Goal: Communication & Community: Answer question/provide support

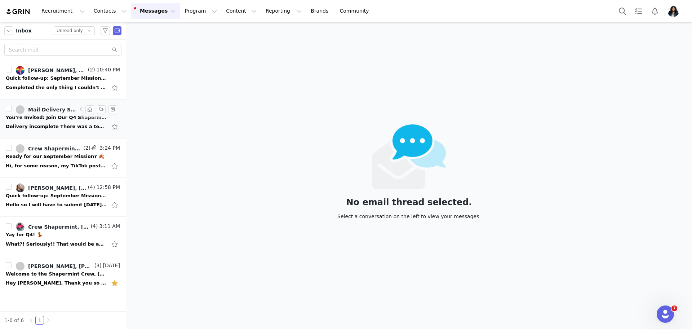
click at [51, 125] on div "Delivery incomplete There was a temporary problem delivering your message to ma…" at bounding box center [56, 126] width 101 height 7
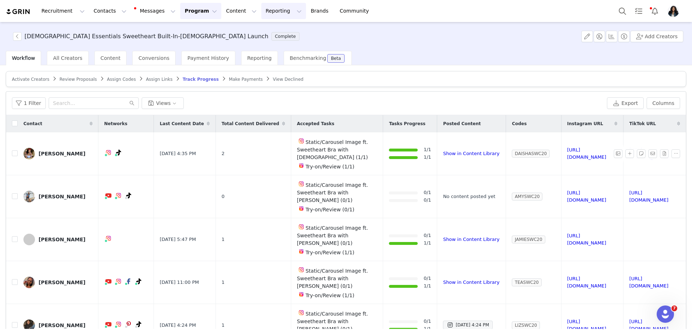
click at [262, 14] on button "Reporting Reporting" at bounding box center [283, 11] width 45 height 16
click at [284, 44] on div "Report Builder" at bounding box center [272, 45] width 48 height 8
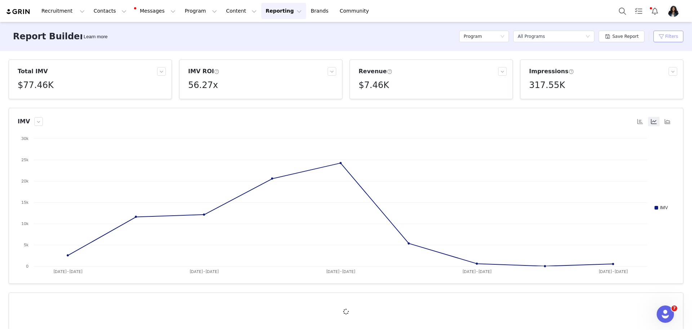
click at [668, 33] on button "Filters" at bounding box center [669, 37] width 30 height 12
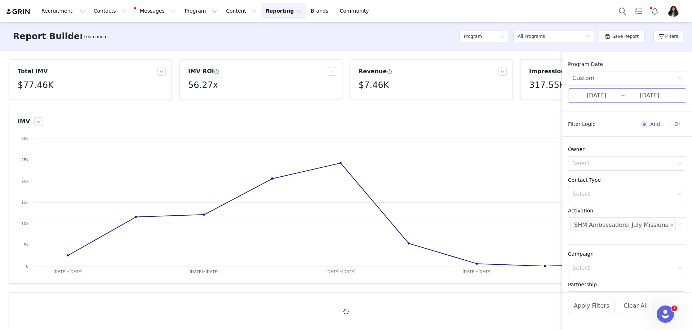
click at [611, 99] on input "07/01/2025" at bounding box center [597, 95] width 48 height 9
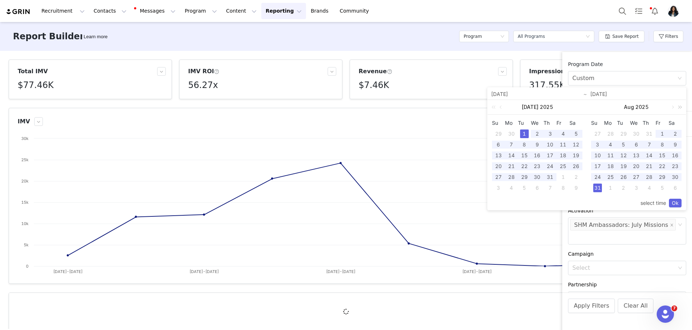
click at [674, 107] on link at bounding box center [678, 107] width 9 height 14
click at [601, 106] on link at bounding box center [600, 107] width 6 height 14
click at [602, 106] on link at bounding box center [600, 107] width 6 height 14
click at [592, 107] on link at bounding box center [593, 107] width 9 height 14
click at [598, 107] on link at bounding box center [600, 107] width 6 height 14
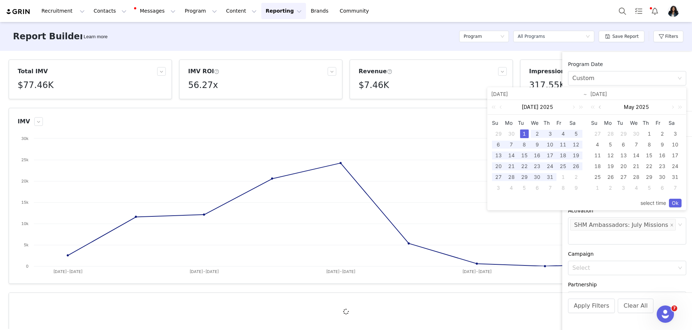
click at [598, 107] on link at bounding box center [600, 107] width 6 height 14
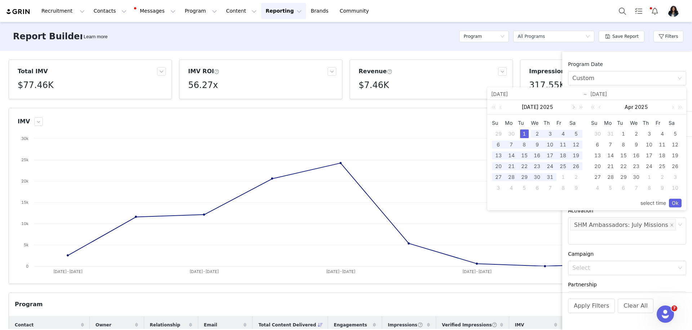
click at [573, 107] on link at bounding box center [573, 107] width 6 height 14
click at [564, 132] on div "1" at bounding box center [563, 133] width 9 height 9
click at [499, 188] on div "31" at bounding box center [498, 188] width 9 height 9
type input "08/01/2025"
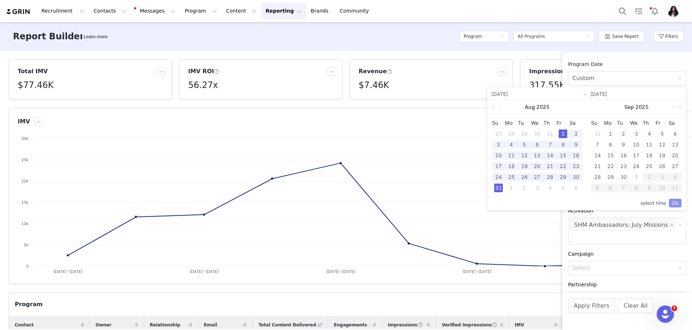
click at [679, 204] on link "Ok" at bounding box center [675, 203] width 13 height 9
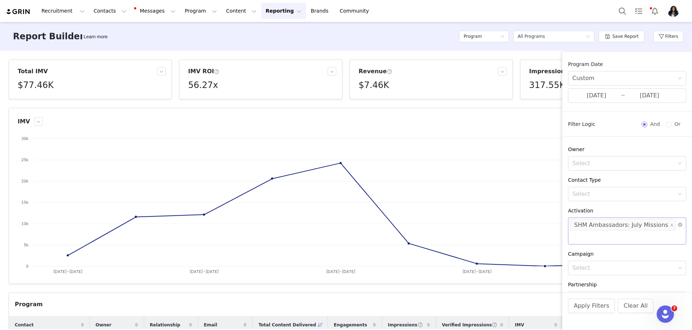
click at [670, 223] on div "Select SHM Ambassadors: July Missions" at bounding box center [624, 225] width 109 height 14
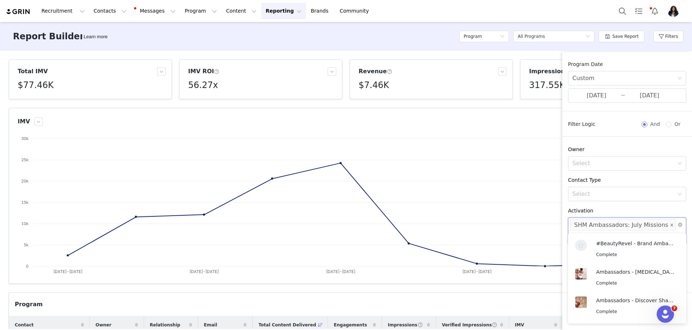
scroll to position [1358, 0]
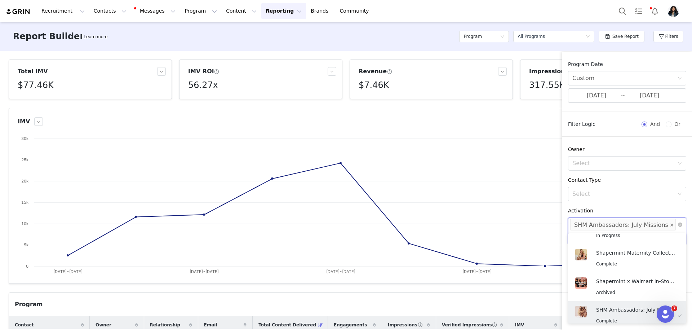
click at [670, 223] on icon "icon: close" at bounding box center [672, 225] width 4 height 4
click at [666, 223] on div "Select" at bounding box center [624, 224] width 103 height 7
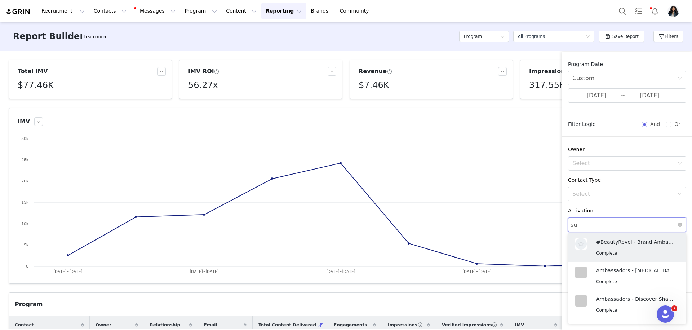
type input "s"
type input "augu"
click at [634, 254] on div "Complete" at bounding box center [635, 253] width 79 height 8
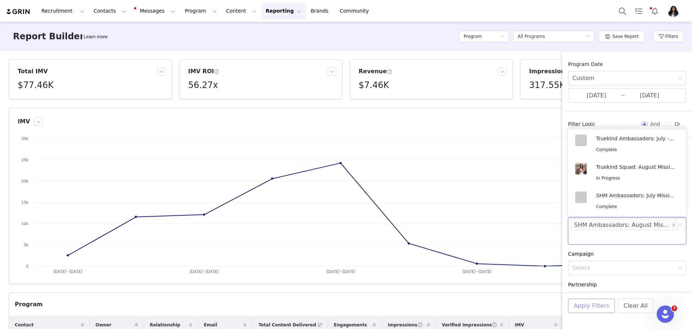
click at [596, 309] on button "Apply Filters" at bounding box center [591, 306] width 47 height 14
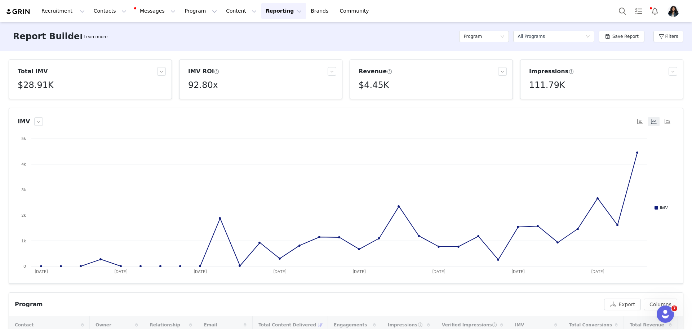
click at [539, 98] on article "Impressions 111.79K" at bounding box center [601, 79] width 163 height 40
click at [539, 99] on p "111,786" at bounding box center [541, 101] width 18 height 6
copy p "111,786"
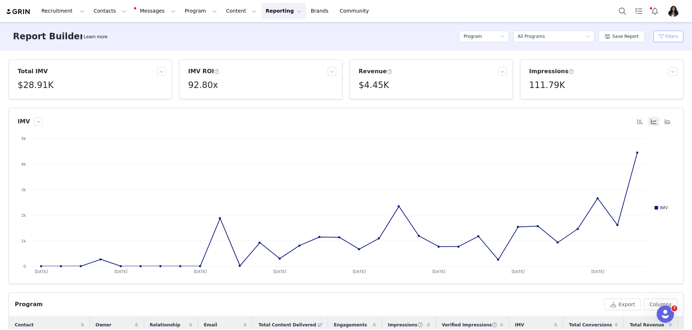
click at [662, 37] on button "Filters" at bounding box center [669, 37] width 30 height 12
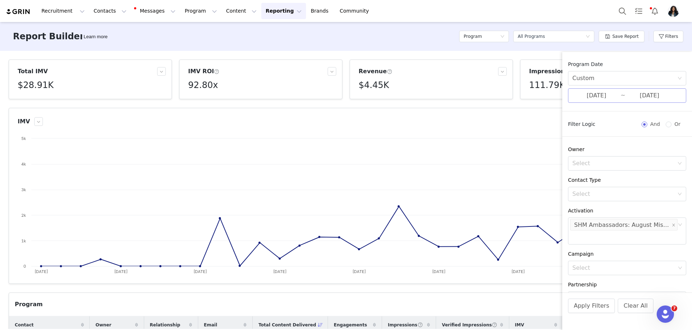
click at [597, 97] on input "08/01/2025" at bounding box center [597, 95] width 48 height 9
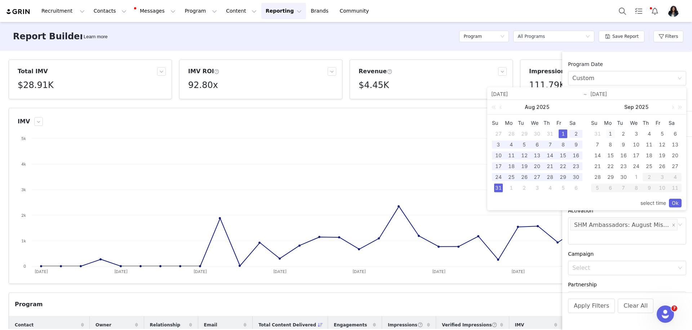
click at [610, 134] on div "1" at bounding box center [610, 133] width 9 height 9
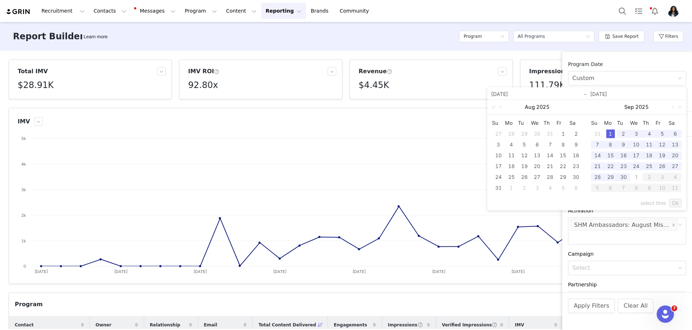
click at [636, 177] on div "1" at bounding box center [636, 177] width 9 height 9
type input "09/01/2025"
type input "10/01/2025"
type input "09/01/2025"
type input "10/01/2025"
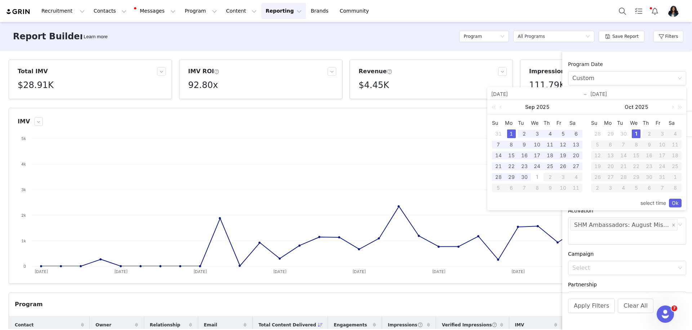
click at [635, 129] on div "1" at bounding box center [636, 133] width 9 height 9
click at [512, 132] on div "1" at bounding box center [511, 133] width 9 height 9
click at [676, 202] on link "Ok" at bounding box center [675, 203] width 13 height 9
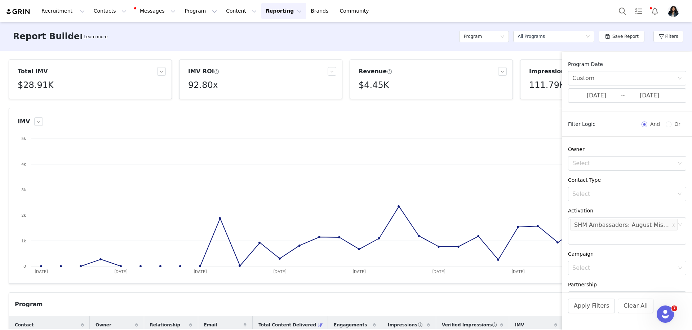
click at [676, 225] on li "SHM Ambassadors: August Missions" at bounding box center [623, 225] width 107 height 12
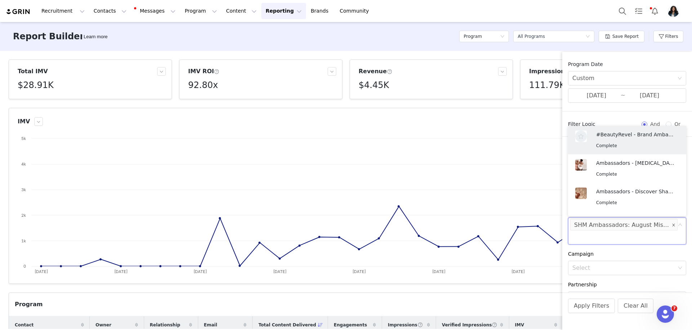
click at [673, 222] on span at bounding box center [674, 225] width 4 height 10
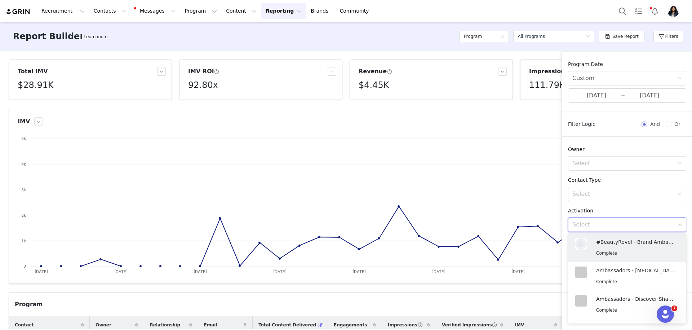
click at [664, 226] on div "Select" at bounding box center [624, 224] width 103 height 7
type input "septe"
click at [624, 243] on p "SHM Ambassadors: September Mission" at bounding box center [635, 243] width 79 height 8
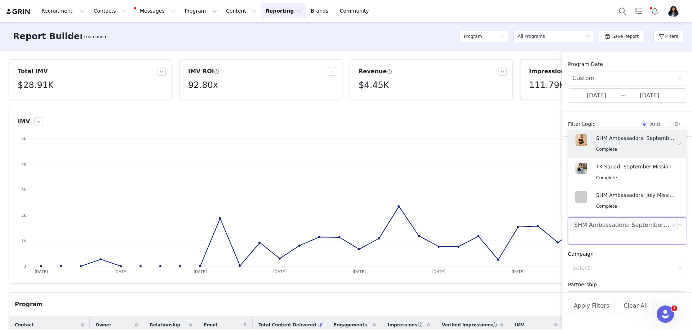
click at [604, 258] on div "Campaign Select" at bounding box center [627, 262] width 130 height 25
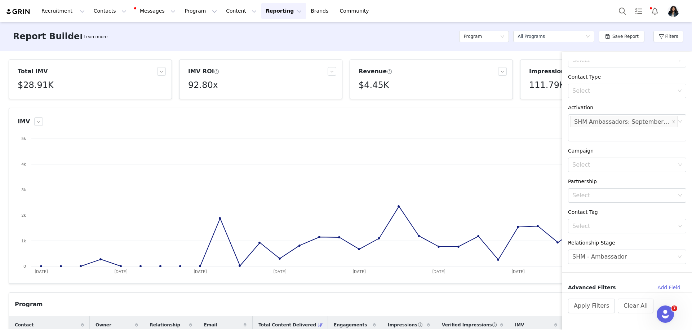
scroll to position [104, 0]
click at [593, 306] on button "Apply Filters" at bounding box center [591, 306] width 47 height 14
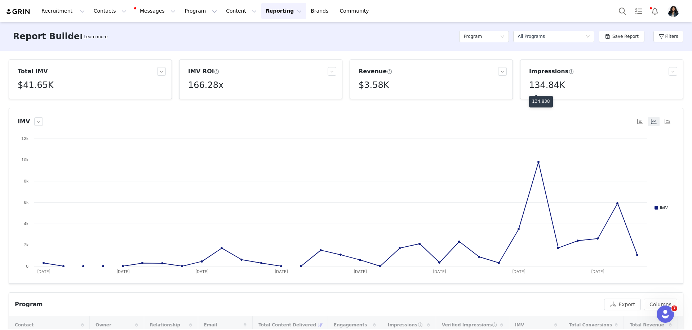
click at [542, 101] on p "134,838" at bounding box center [541, 101] width 18 height 6
copy p "134,838"
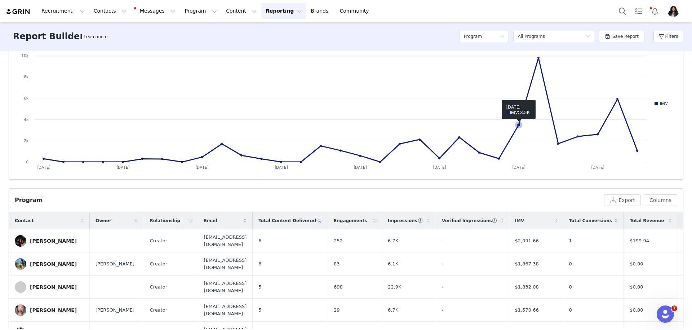
scroll to position [101, 0]
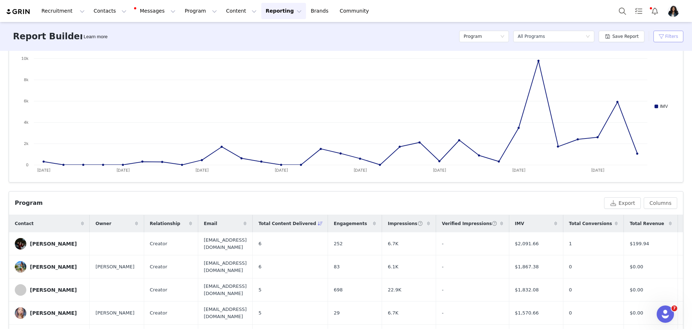
click at [672, 36] on button "Filters" at bounding box center [669, 37] width 30 height 12
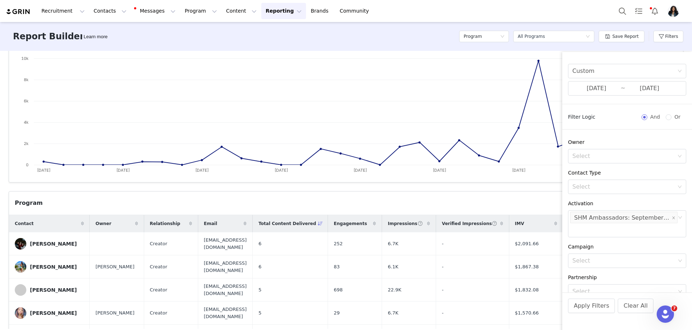
scroll to position [5, 0]
click at [409, 35] on div "Report Builder Learn more Program Select a report All Programs Save Report Filt…" at bounding box center [346, 36] width 692 height 29
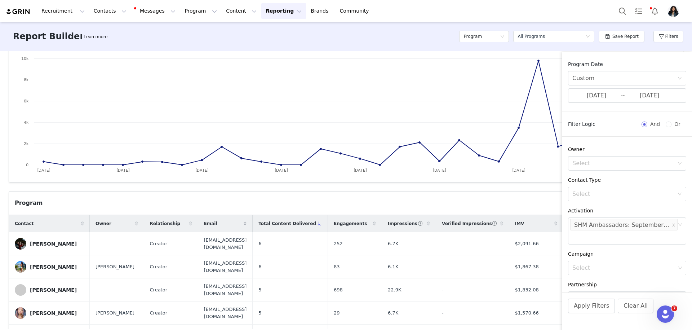
scroll to position [104, 0]
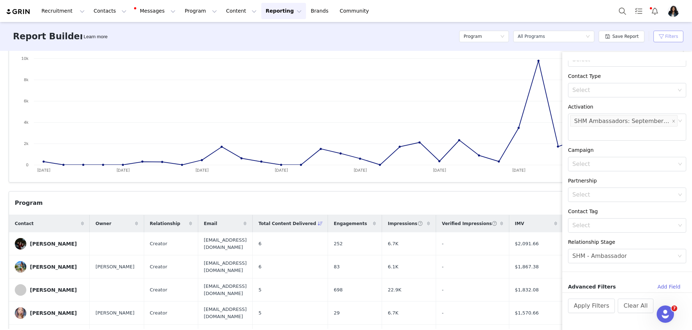
click at [671, 36] on button "Filters" at bounding box center [669, 37] width 30 height 12
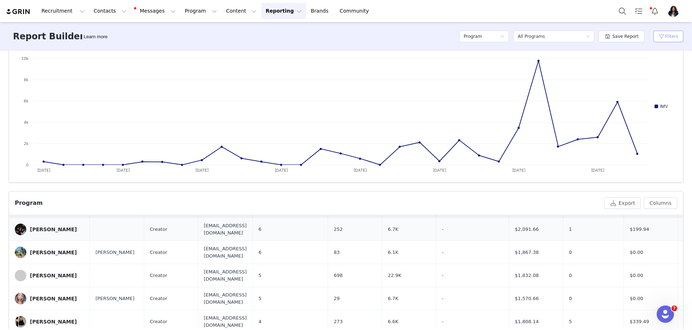
scroll to position [0, 0]
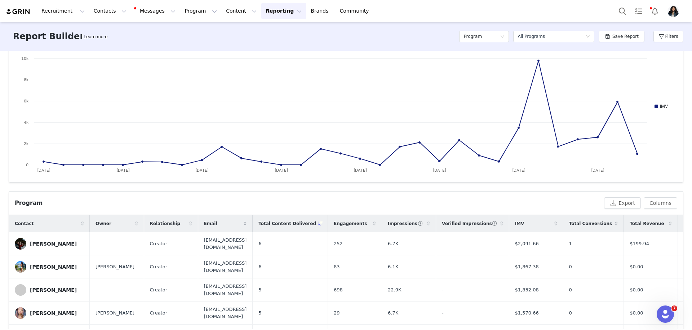
click at [323, 223] on icon at bounding box center [320, 223] width 5 height 4
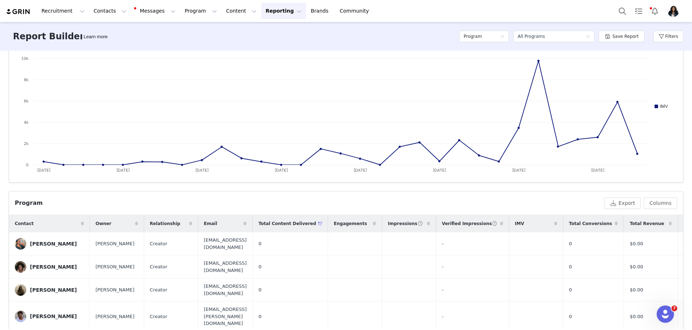
click at [323, 224] on icon at bounding box center [320, 223] width 5 height 4
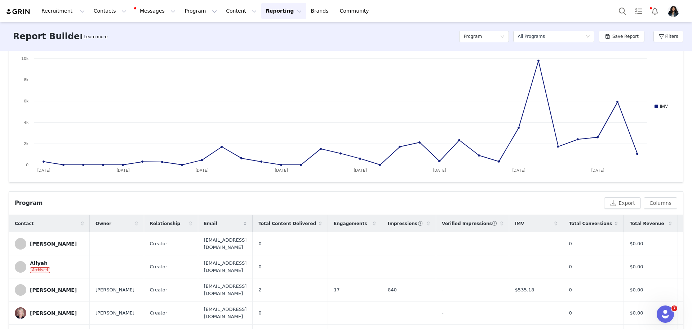
click at [325, 221] on span at bounding box center [320, 223] width 9 height 9
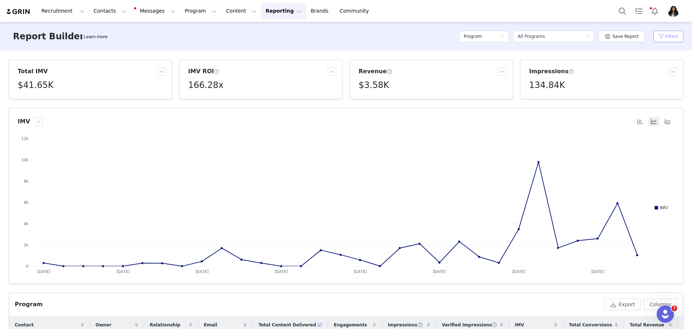
click at [665, 41] on button "Filters" at bounding box center [669, 37] width 30 height 12
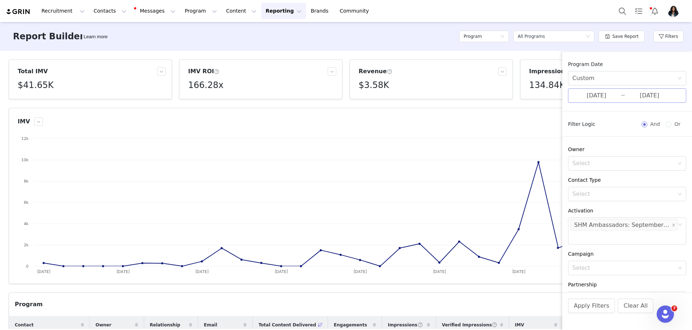
click at [598, 92] on input "09/01/2025" at bounding box center [597, 95] width 48 height 9
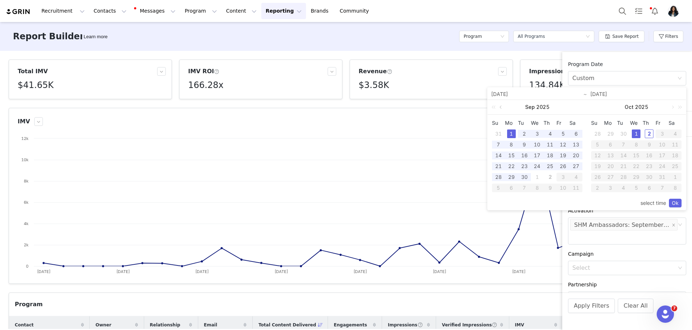
click at [502, 103] on link at bounding box center [501, 107] width 6 height 14
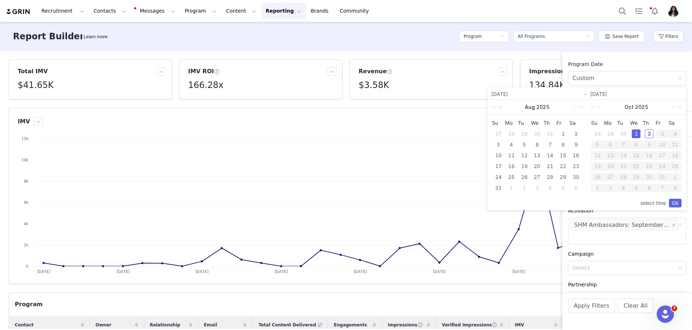
click at [502, 103] on link at bounding box center [501, 107] width 6 height 14
click at [525, 131] on div "1" at bounding box center [524, 133] width 9 height 9
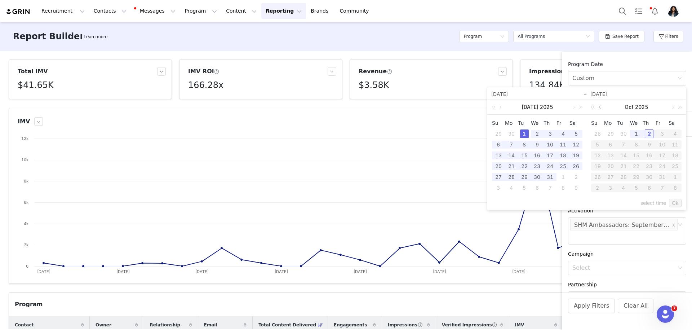
click at [599, 105] on link at bounding box center [600, 107] width 6 height 14
click at [625, 175] on div "30" at bounding box center [623, 177] width 9 height 9
type input "07/01/2025"
type input "09/30/2025"
type input "07/01/2025"
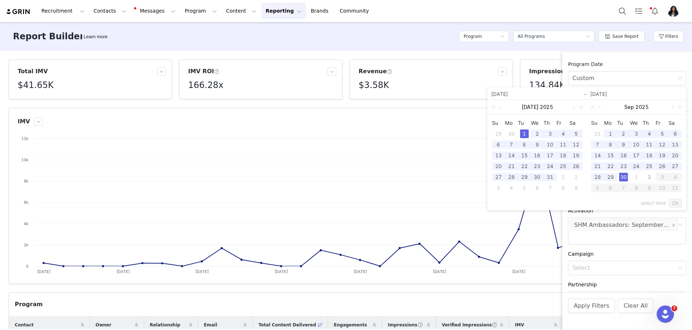
type input "09/30/2025"
click at [674, 202] on link "Ok" at bounding box center [675, 203] width 13 height 9
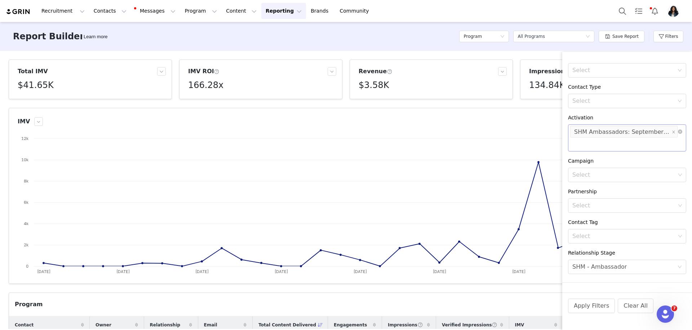
scroll to position [104, 0]
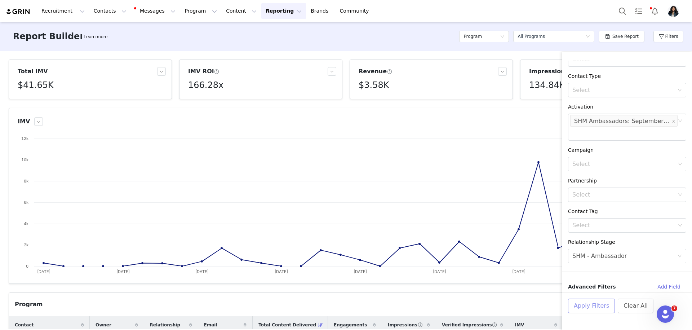
click at [591, 309] on button "Apply Filters" at bounding box center [591, 306] width 47 height 14
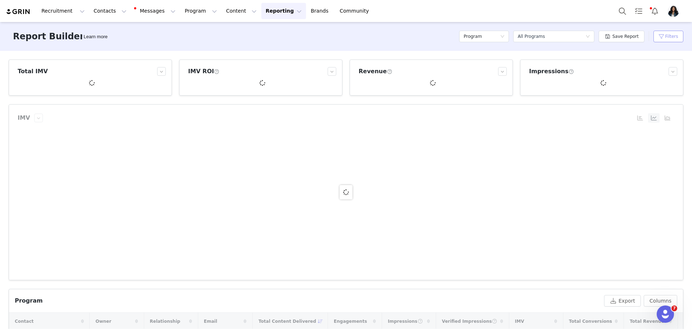
click at [662, 39] on button "Filters" at bounding box center [669, 37] width 30 height 12
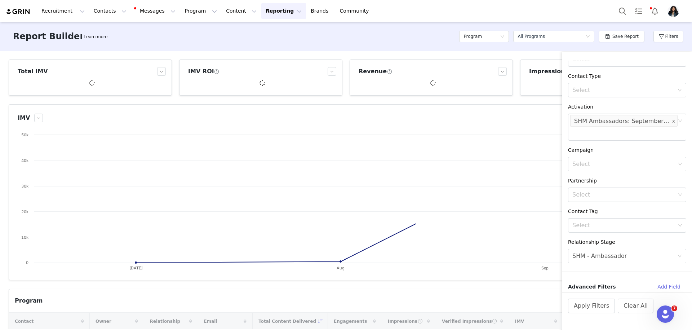
click at [674, 121] on icon "icon: close" at bounding box center [673, 121] width 3 height 3
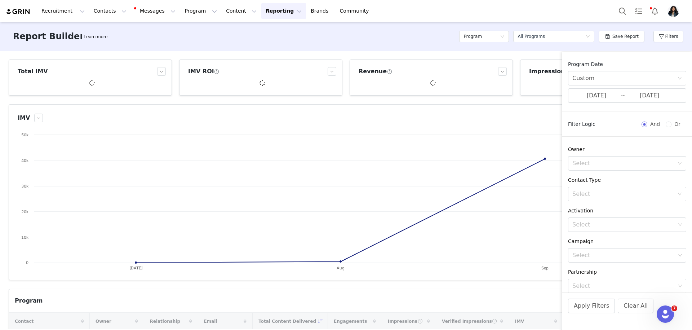
scroll to position [91, 0]
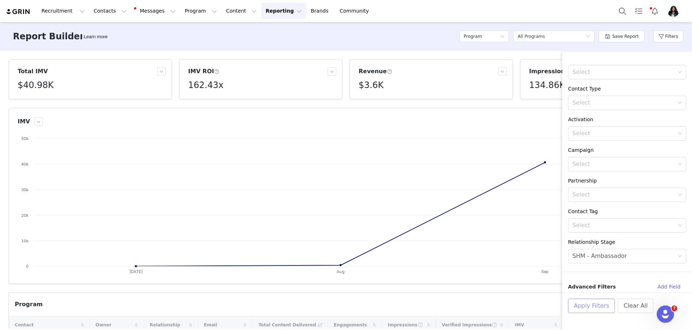
click at [594, 302] on button "Apply Filters" at bounding box center [591, 306] width 47 height 14
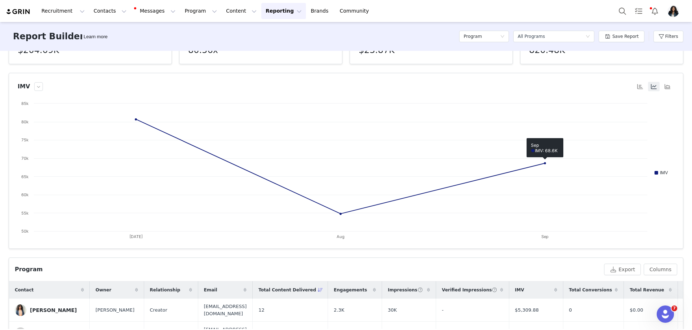
scroll to position [0, 0]
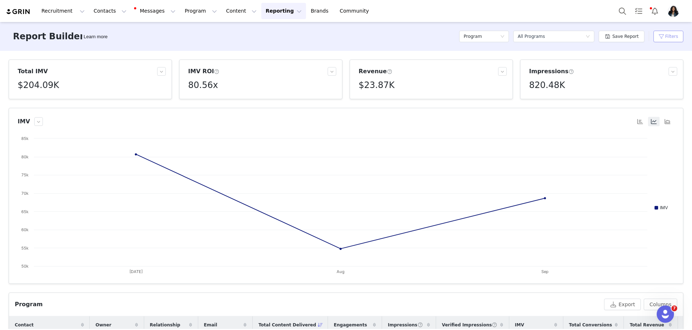
click at [672, 38] on button "Filters" at bounding box center [669, 37] width 30 height 12
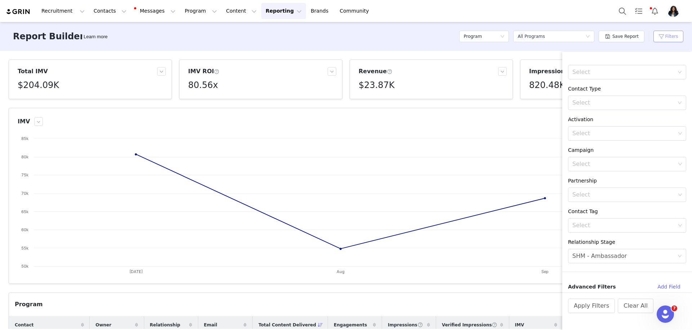
click at [672, 38] on button "Filters" at bounding box center [669, 37] width 30 height 12
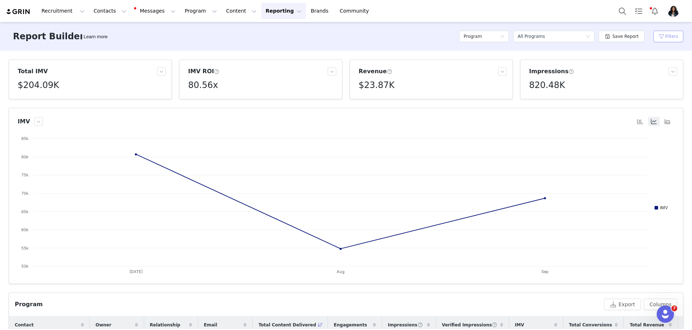
click at [673, 36] on button "Filters" at bounding box center [669, 37] width 30 height 12
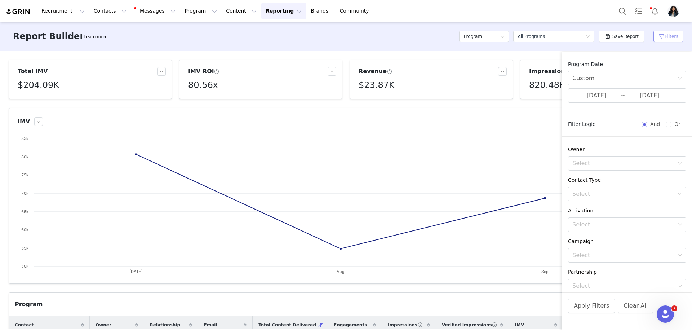
click at [672, 37] on button "Filters" at bounding box center [669, 37] width 30 height 12
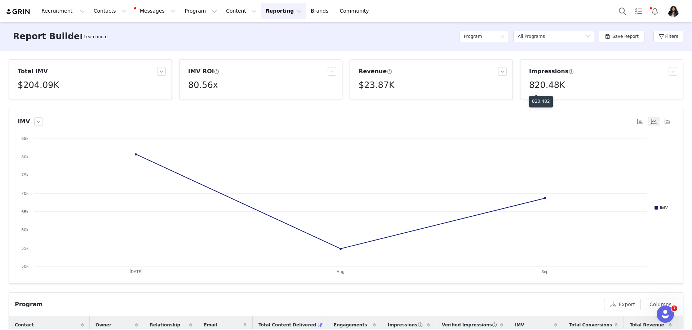
click at [538, 99] on p "820,482" at bounding box center [541, 101] width 18 height 6
copy p "820,482"
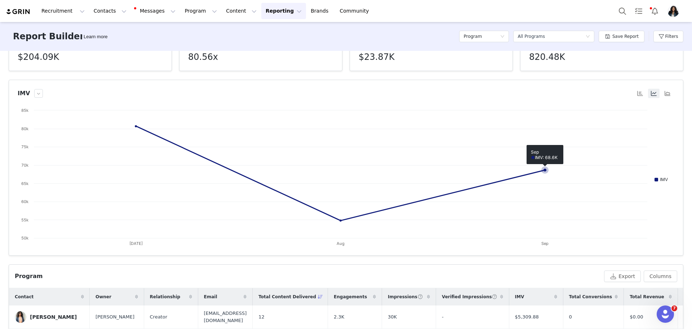
scroll to position [77, 0]
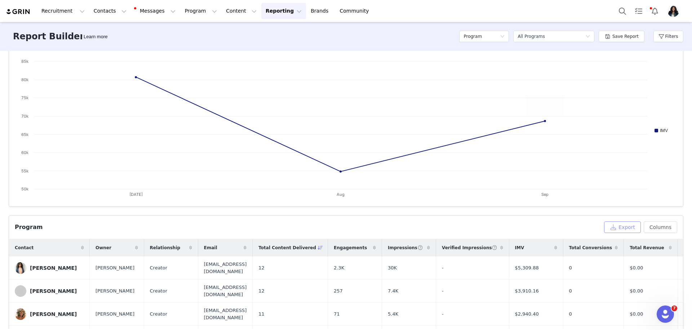
click at [623, 227] on button "Export" at bounding box center [622, 227] width 37 height 12
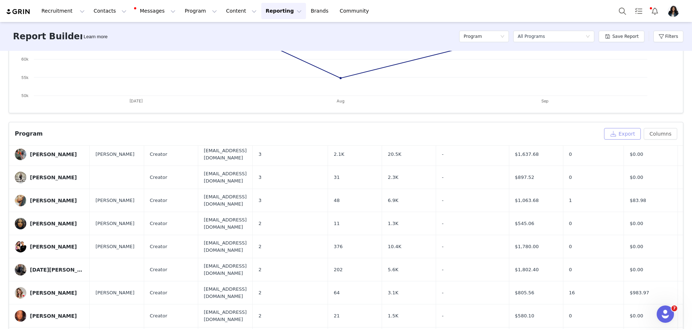
scroll to position [0, 0]
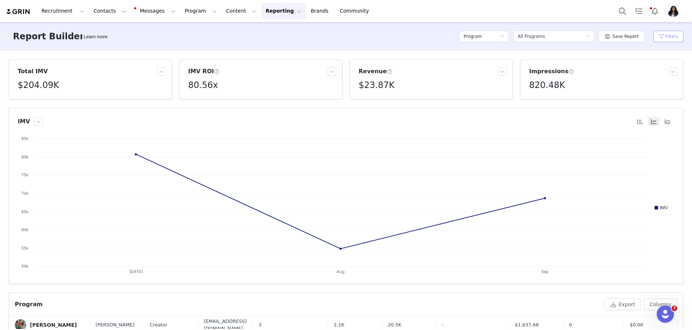
click at [666, 38] on button "Filters" at bounding box center [669, 37] width 30 height 12
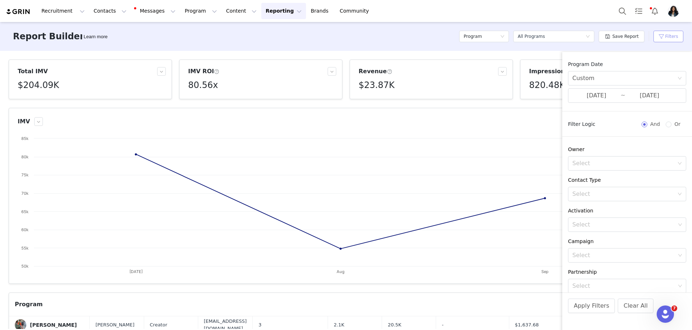
click at [670, 38] on button "Filters" at bounding box center [669, 37] width 30 height 12
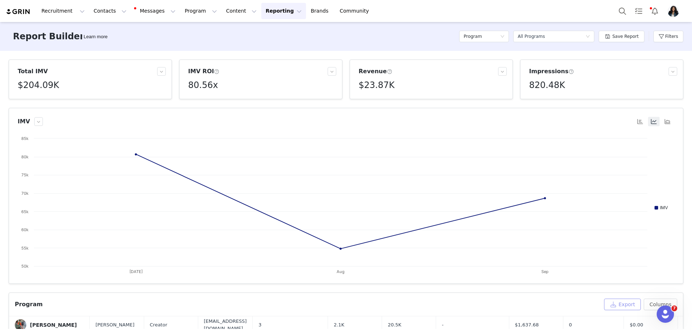
click at [619, 305] on button "Export" at bounding box center [622, 305] width 37 height 12
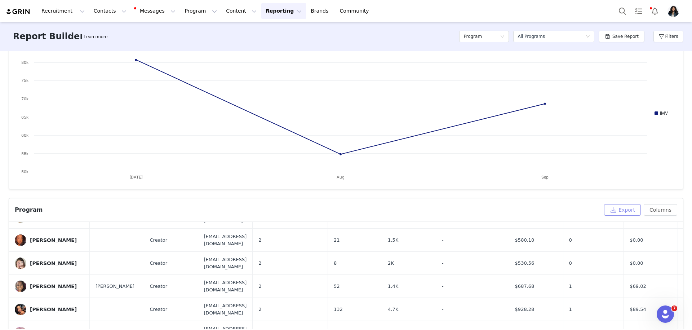
scroll to position [1666, 0]
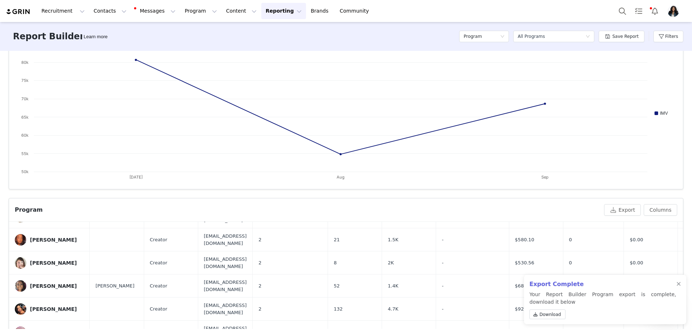
click at [565, 317] on div "Download" at bounding box center [603, 315] width 147 height 13
click at [564, 313] on link "Download" at bounding box center [548, 314] width 36 height 10
click at [680, 283] on div at bounding box center [679, 284] width 4 height 6
click at [677, 283] on div at bounding box center [679, 284] width 4 height 6
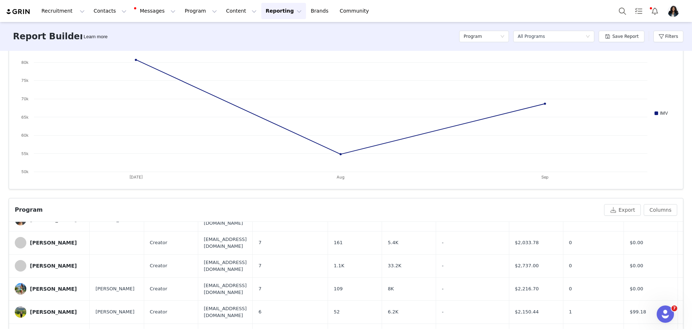
scroll to position [50, 0]
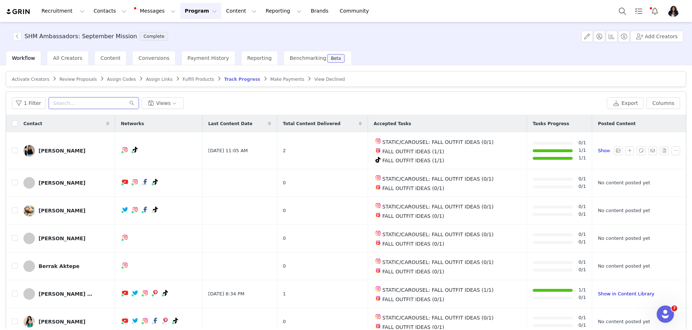
click at [102, 102] on input "text" at bounding box center [94, 103] width 90 height 12
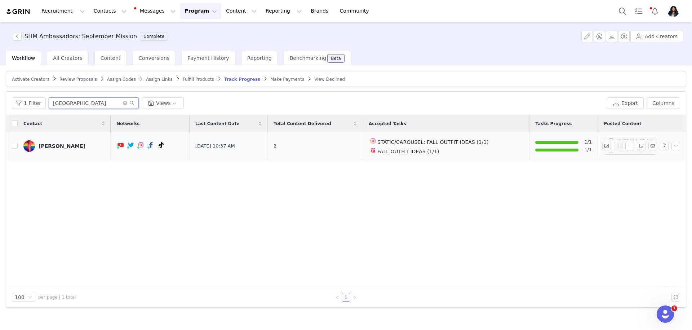
type input "[GEOGRAPHIC_DATA]"
click at [59, 145] on div "[PERSON_NAME]" at bounding box center [62, 146] width 47 height 6
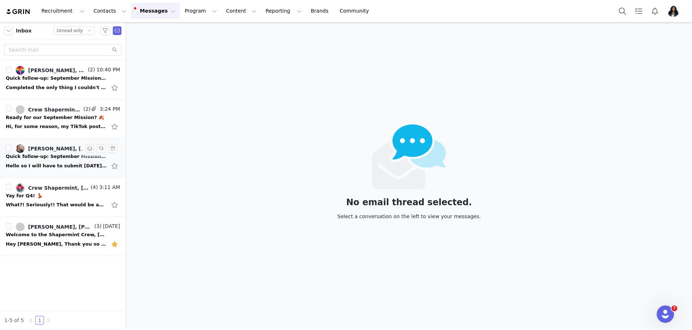
click at [57, 156] on div "Quick follow-up: September Missions ✨" at bounding box center [56, 156] width 101 height 7
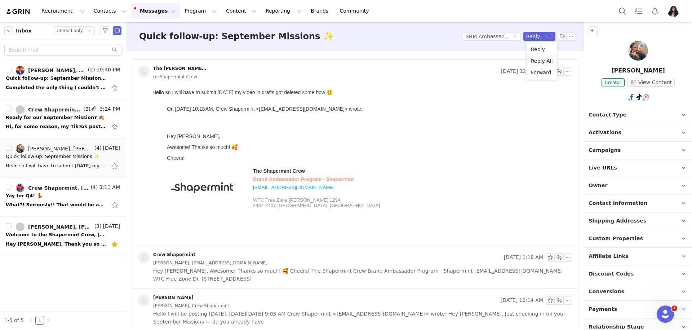
click at [547, 63] on li "Reply All" at bounding box center [542, 61] width 31 height 12
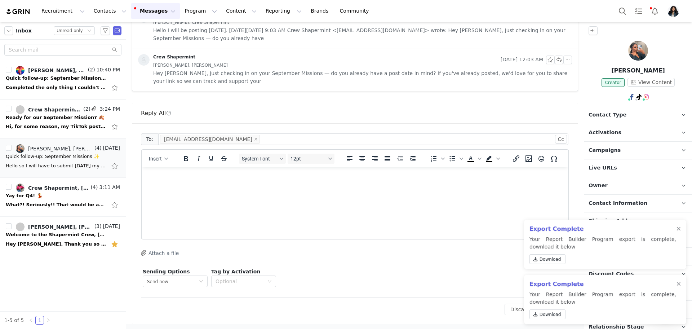
click at [237, 182] on html at bounding box center [355, 176] width 427 height 19
click at [679, 228] on div at bounding box center [679, 229] width 4 height 6
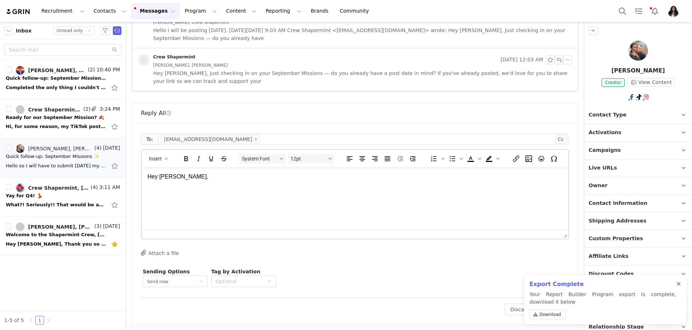
click at [679, 282] on div at bounding box center [679, 284] width 4 height 6
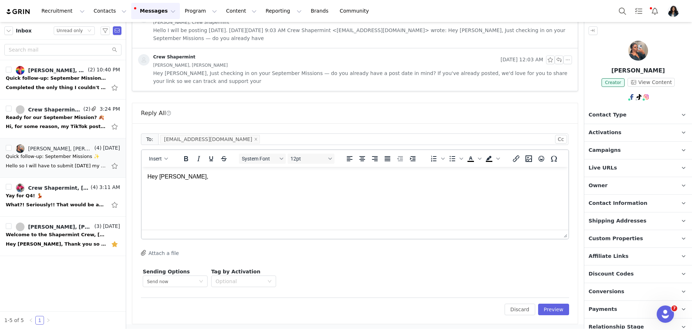
click at [313, 200] on html "Hey Ciara," at bounding box center [355, 184] width 427 height 34
click at [164, 165] on div "Insert System Font 12pt To open the popup, press Shift+Enter To open the popup,…" at bounding box center [355, 158] width 427 height 17
click at [164, 157] on icon "button" at bounding box center [166, 159] width 4 height 4
click at [174, 190] on div "Insert Signature" at bounding box center [184, 193] width 65 height 9
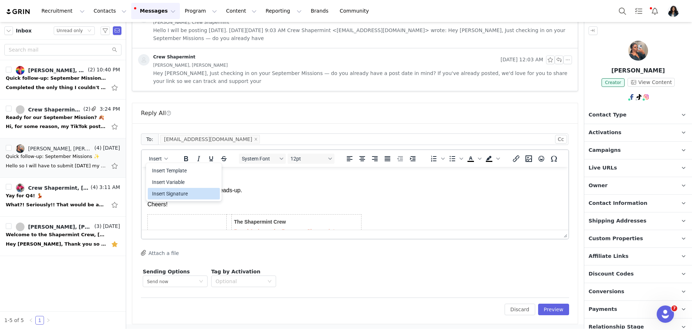
scroll to position [58, 0]
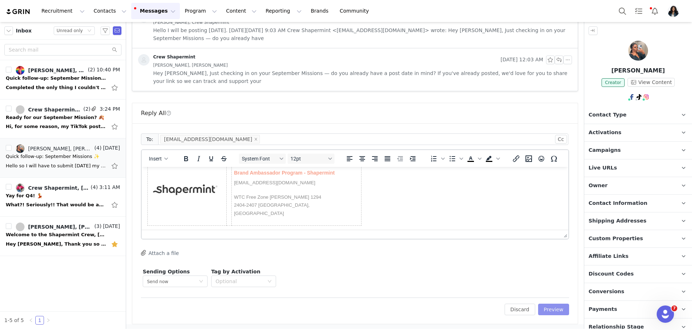
click at [547, 306] on button "Preview" at bounding box center [553, 310] width 31 height 12
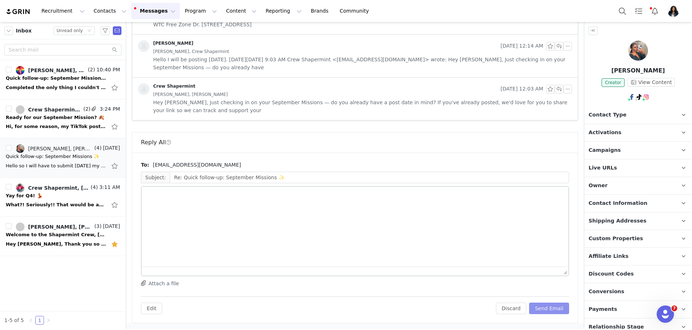
scroll to position [253, 0]
click at [547, 306] on button "Send Email" at bounding box center [549, 310] width 40 height 12
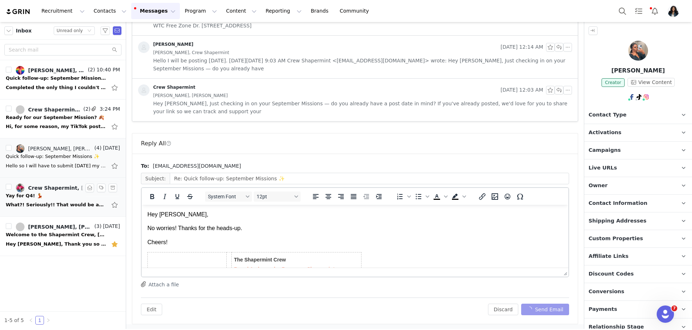
scroll to position [51, 0]
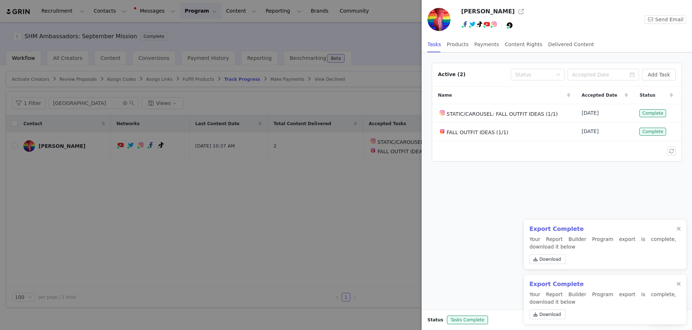
click at [676, 228] on h2 "Export Complete" at bounding box center [603, 229] width 147 height 9
click at [679, 228] on div at bounding box center [679, 229] width 4 height 6
click at [679, 281] on div at bounding box center [679, 284] width 4 height 6
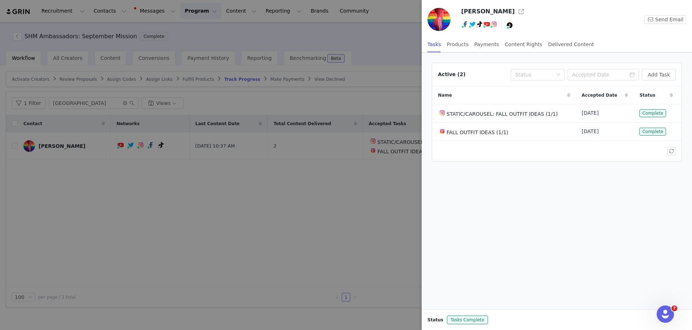
click at [200, 106] on div at bounding box center [346, 165] width 692 height 330
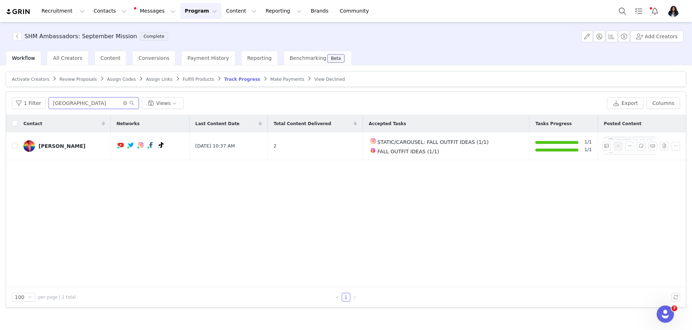
click at [93, 97] on input "lugo" at bounding box center [94, 103] width 90 height 12
type input "hunter"
click at [619, 146] on button "button" at bounding box center [618, 146] width 9 height 9
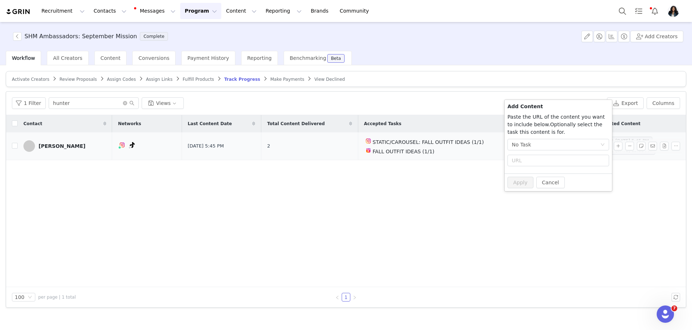
click at [63, 144] on div "[PERSON_NAME]" at bounding box center [62, 146] width 47 height 6
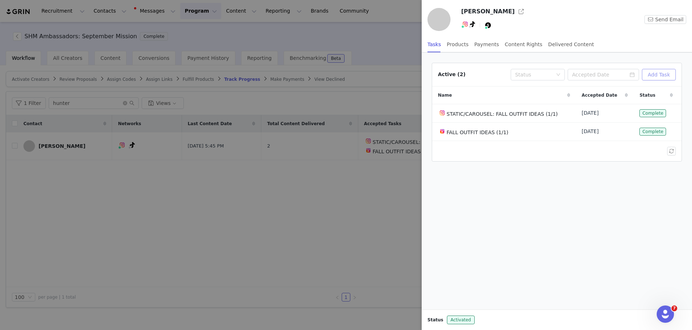
click at [662, 71] on button "Add Task" at bounding box center [659, 75] width 34 height 12
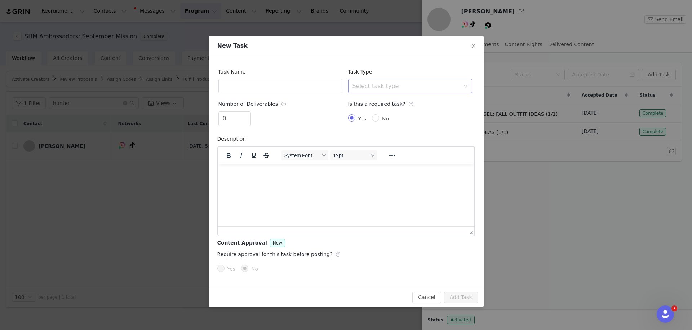
click at [384, 90] on div "Select task type" at bounding box center [408, 86] width 111 height 14
click at [372, 146] on li "TikTok Video" at bounding box center [410, 148] width 124 height 12
click at [374, 118] on input "No" at bounding box center [375, 117] width 7 height 7
radio input "true"
radio input "false"
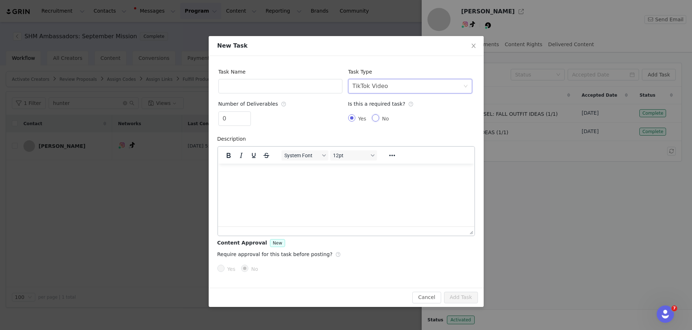
radio input "true"
click at [273, 85] on input "text" at bounding box center [280, 86] width 124 height 14
type input "FALL OUTFIT IDEAS"
click at [249, 110] on div "Number of Deliverables" at bounding box center [254, 104] width 72 height 15
click at [249, 111] on div "0" at bounding box center [234, 118] width 32 height 14
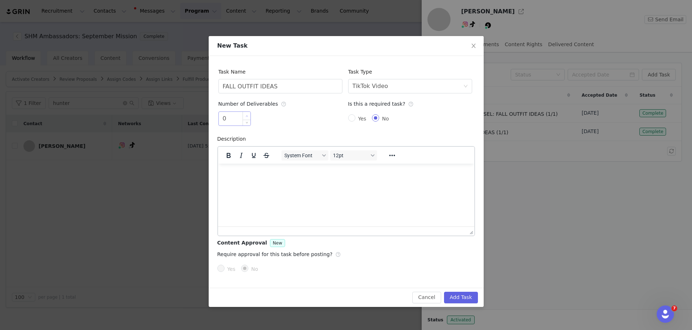
type input "1"
click at [249, 112] on span "Increase Value" at bounding box center [247, 116] width 8 height 8
click at [471, 295] on button "Add Task" at bounding box center [461, 298] width 34 height 12
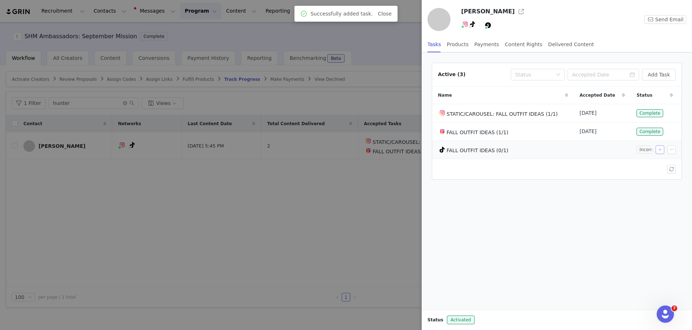
click at [661, 151] on button "button" at bounding box center [660, 149] width 9 height 9
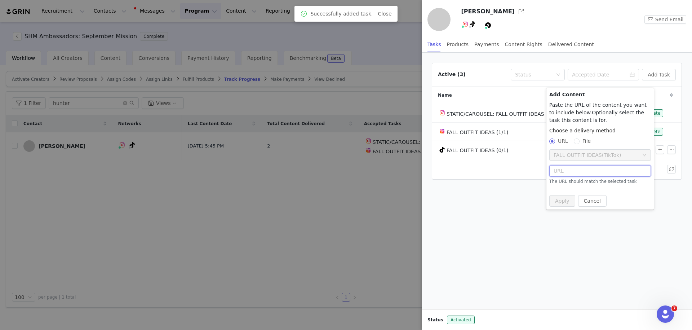
click at [582, 168] on input "text" at bounding box center [600, 171] width 102 height 12
paste input "https://www.tiktok.com/t/ZTMjtUwPK/"
type input "https://www.tiktok.com/t/ZTMjtUwPK/"
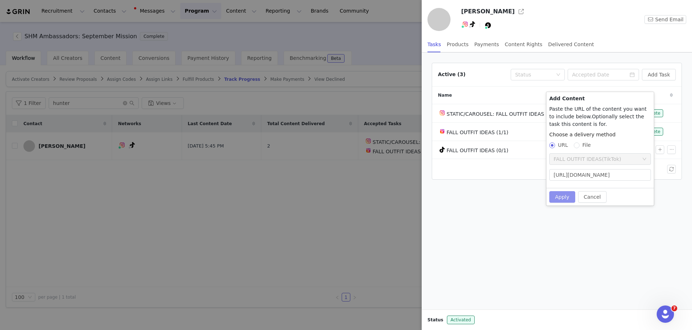
click at [563, 198] on button "Apply" at bounding box center [562, 197] width 26 height 12
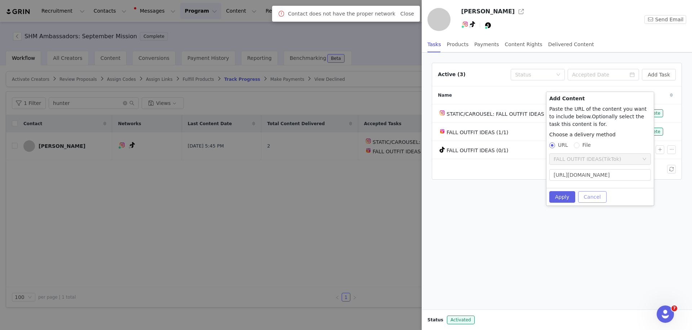
click at [588, 195] on button "Cancel" at bounding box center [592, 197] width 28 height 12
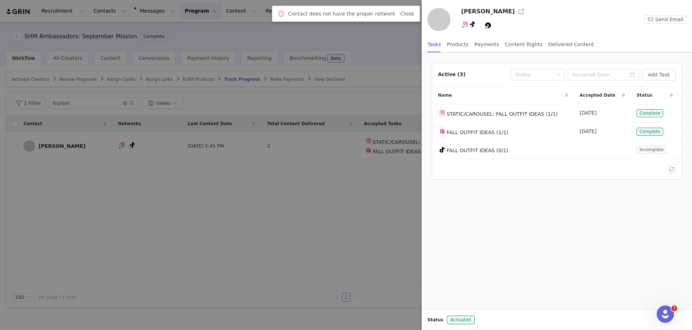
click at [310, 178] on div at bounding box center [346, 165] width 692 height 330
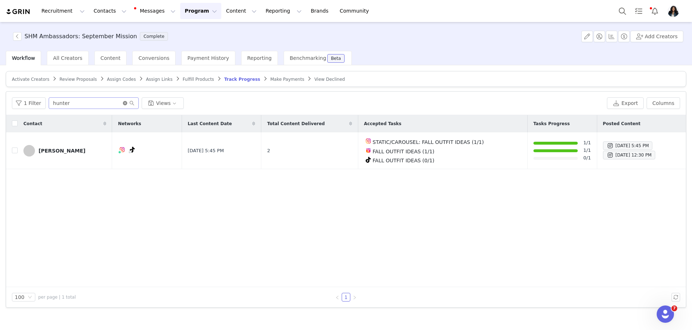
click at [124, 101] on icon "icon: close-circle" at bounding box center [125, 103] width 4 height 4
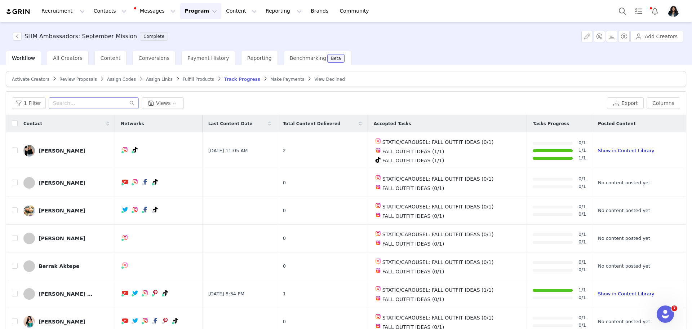
click at [532, 1] on div "Recruitment Recruitment Creator Search Curated Lists Landing Pages Web Extensio…" at bounding box center [346, 11] width 692 height 22
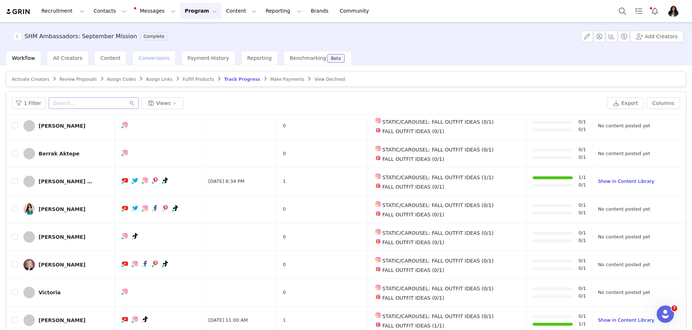
scroll to position [137, 0]
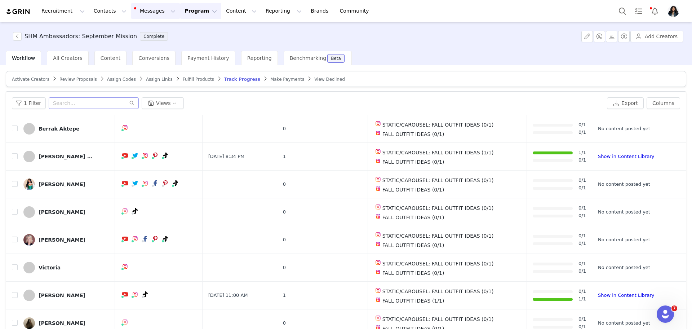
click at [133, 8] on button "Messages Messages" at bounding box center [155, 11] width 49 height 16
click at [182, 13] on button "Program Program" at bounding box center [200, 11] width 41 height 16
click at [190, 36] on link "Activations" at bounding box center [197, 31] width 57 height 13
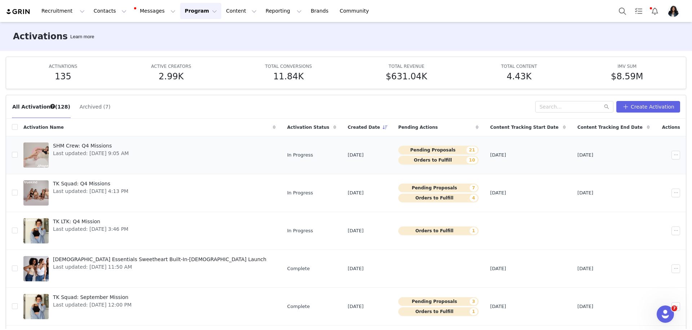
click at [115, 162] on div "SHM Crew: Q4 Missions Last updated: Sep 29, 2025 9:05 AM" at bounding box center [91, 155] width 84 height 29
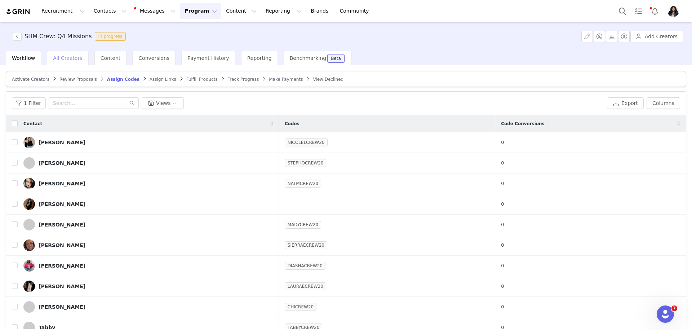
click at [66, 58] on span "All Creators" at bounding box center [67, 58] width 29 height 6
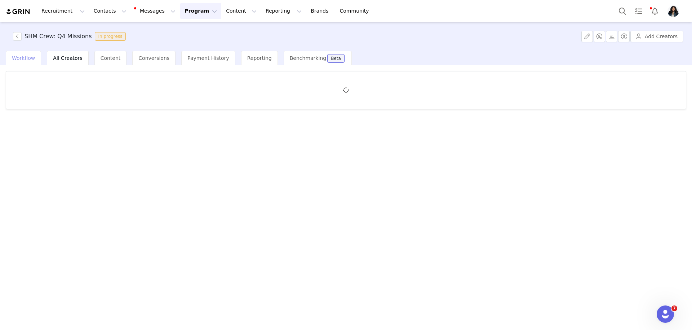
click at [22, 56] on span "Workflow" at bounding box center [23, 58] width 23 height 6
click at [69, 81] on span "Review Proposals" at bounding box center [77, 79] width 37 height 5
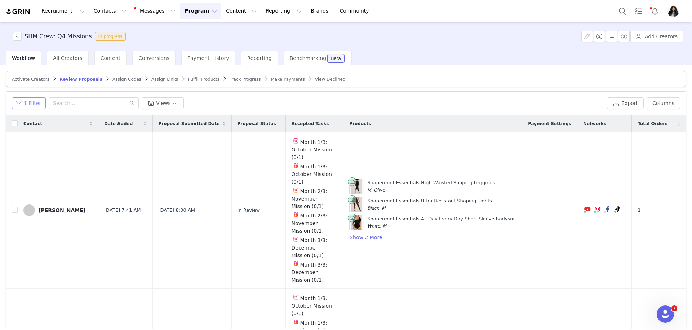
click at [21, 105] on button "1 Filter" at bounding box center [29, 103] width 34 height 12
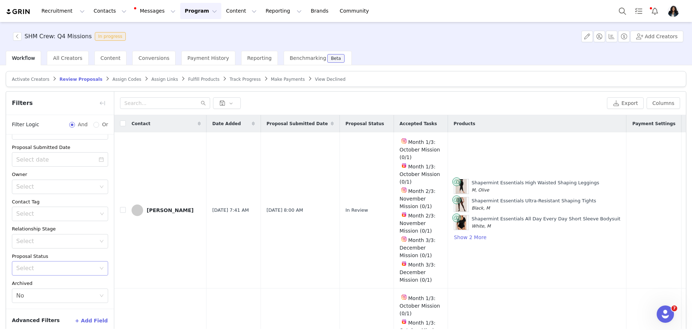
scroll to position [34, 0]
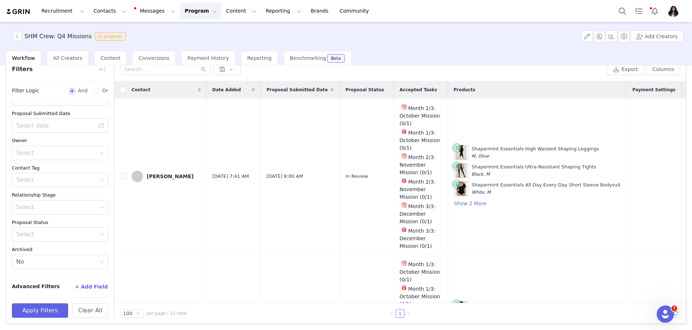
click at [93, 282] on button "+ Add Field" at bounding box center [92, 287] width 34 height 12
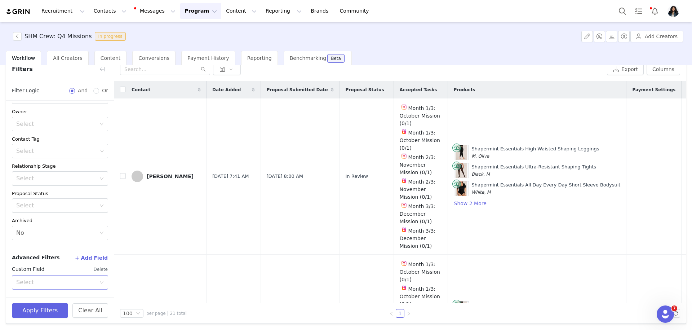
click at [65, 279] on div "Select" at bounding box center [56, 282] width 80 height 7
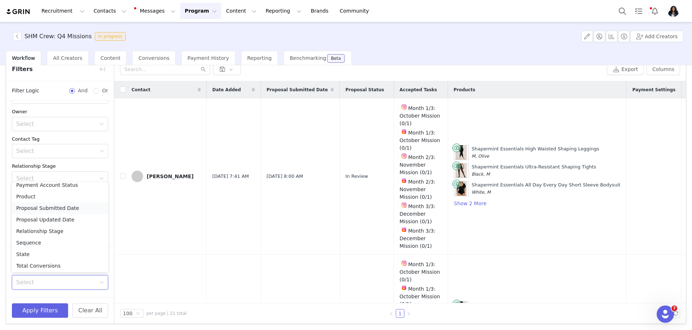
click at [78, 209] on li "Proposal Submitted Date" at bounding box center [60, 208] width 96 height 12
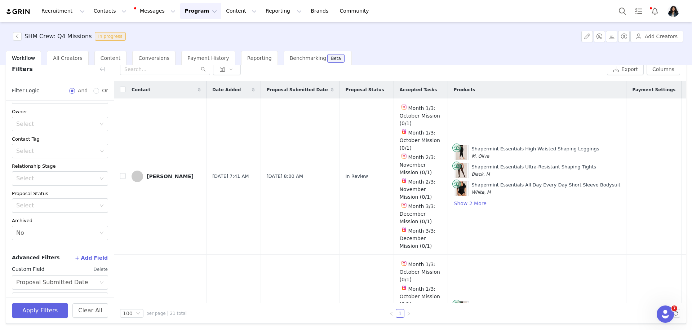
scroll to position [84, 0]
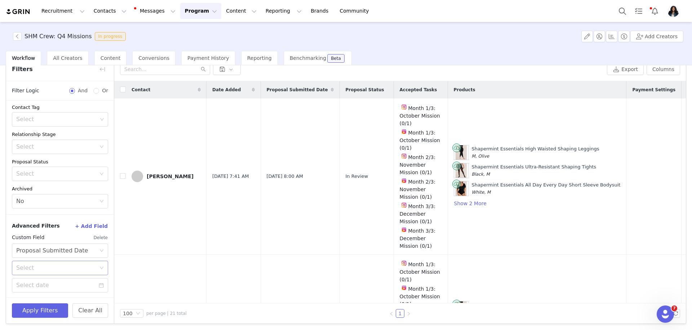
click at [86, 265] on div "Select" at bounding box center [56, 267] width 80 height 7
click at [69, 280] on li "On or after" at bounding box center [60, 283] width 96 height 12
click at [69, 283] on input at bounding box center [60, 285] width 96 height 14
click at [69, 283] on link "Today" at bounding box center [62, 285] width 17 height 14
click at [97, 296] on div "Advanced Filters + Add Field Custom Field Delete Select Proposal Submitted Date…" at bounding box center [60, 256] width 108 height 84
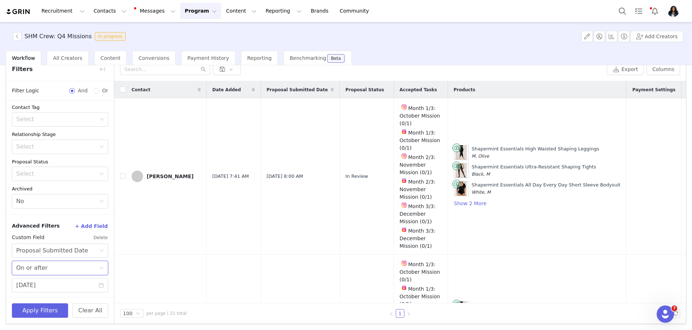
click at [75, 270] on div "Select On or after" at bounding box center [57, 268] width 83 height 14
click at [67, 283] on li "On or after" at bounding box center [60, 283] width 96 height 12
click at [69, 263] on div "Select On or after" at bounding box center [57, 268] width 83 height 14
click at [60, 285] on li "On or after" at bounding box center [60, 283] width 96 height 12
click at [60, 284] on input "10/02/2025" at bounding box center [60, 285] width 96 height 14
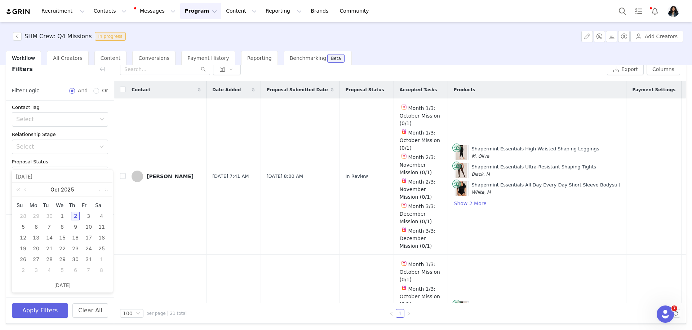
click at [50, 215] on div "30" at bounding box center [49, 216] width 9 height 9
type input "09/30/2025"
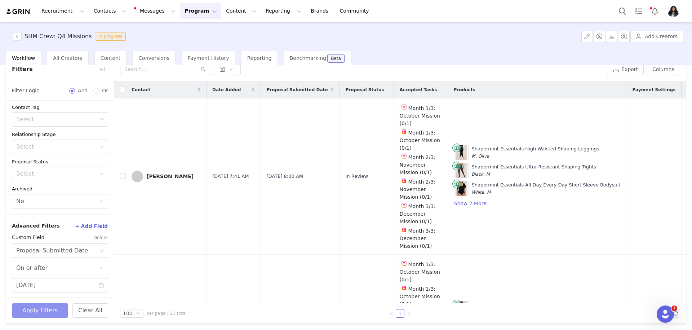
click at [37, 313] on button "Apply Filters" at bounding box center [40, 310] width 56 height 14
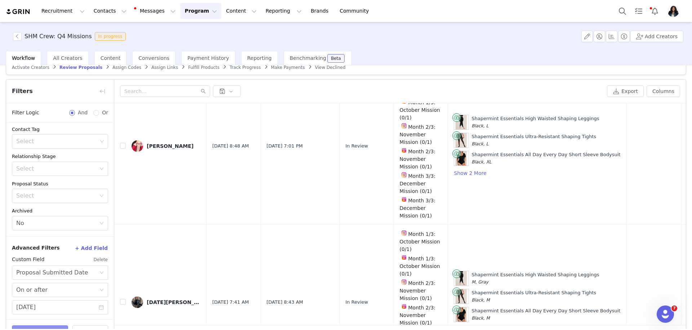
scroll to position [0, 0]
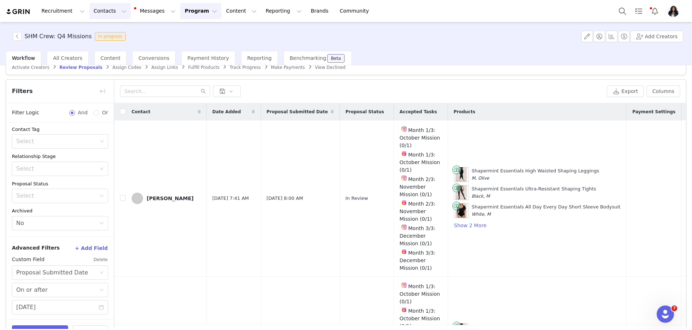
click at [99, 12] on button "Contacts Contacts" at bounding box center [109, 11] width 41 height 16
click at [354, 64] on div "Workflow All Creators Content Conversions Payment History Reporting Benchmarkin…" at bounding box center [349, 58] width 686 height 14
click at [123, 197] on input "checkbox" at bounding box center [123, 198] width 6 height 6
checkbox input "true"
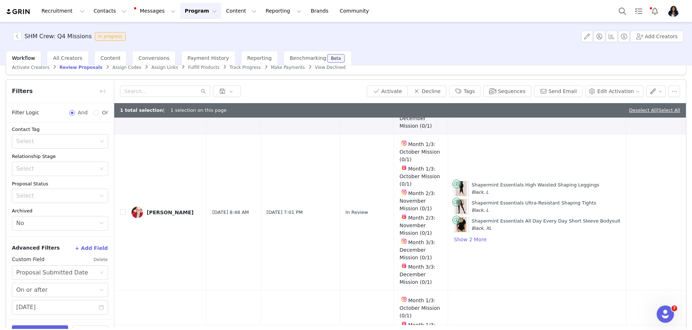
scroll to position [166, 0]
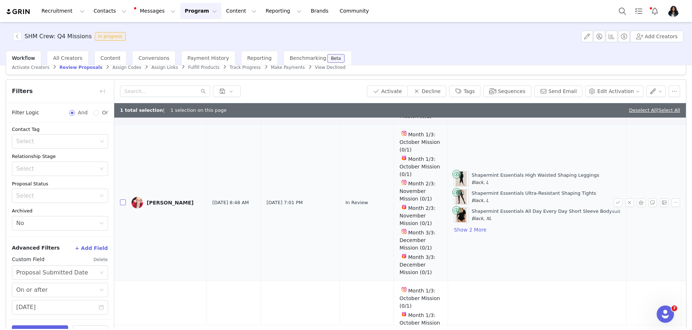
click at [123, 200] on input "checkbox" at bounding box center [123, 202] width 6 height 6
checkbox input "true"
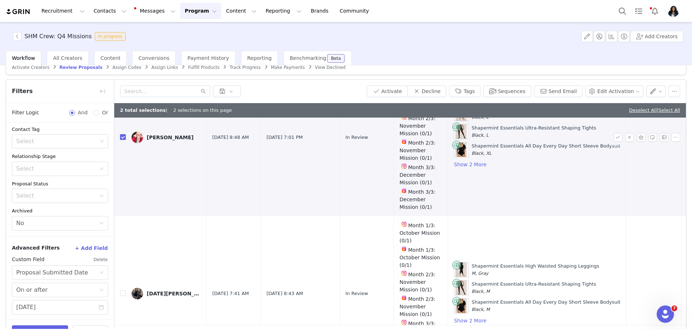
scroll to position [352, 0]
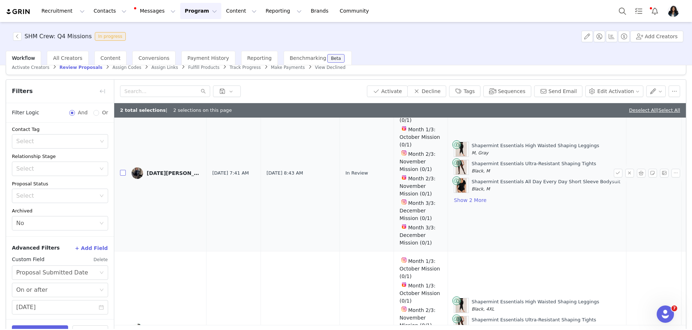
click at [122, 170] on input "checkbox" at bounding box center [123, 173] width 6 height 6
checkbox input "true"
click at [122, 170] on input "checkbox" at bounding box center [123, 173] width 6 height 6
checkbox input "true"
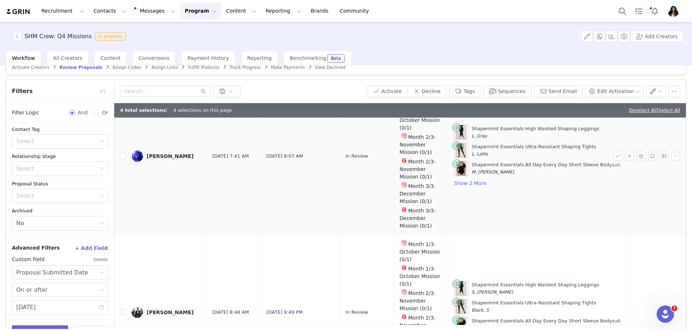
scroll to position [1312, 0]
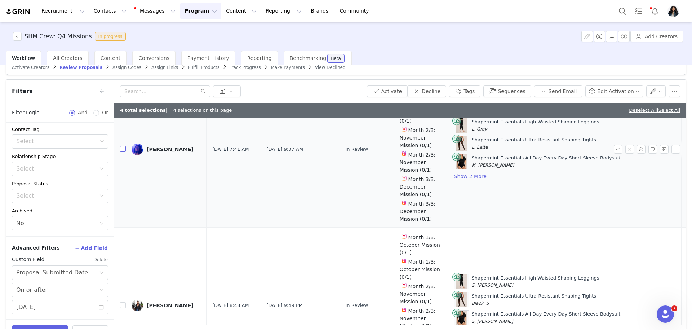
click at [124, 146] on input "checkbox" at bounding box center [123, 149] width 6 height 6
checkbox input "true"
click at [124, 302] on input "checkbox" at bounding box center [123, 305] width 6 height 6
checkbox input "true"
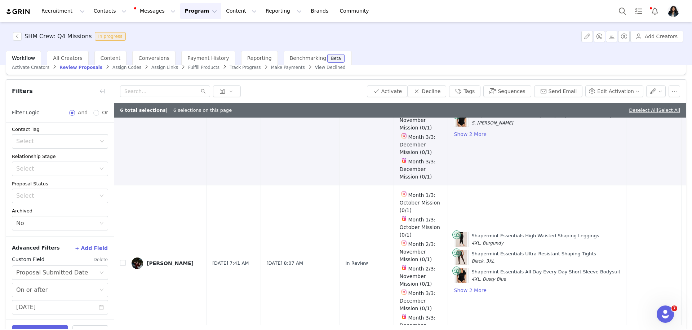
scroll to position [1517, 0]
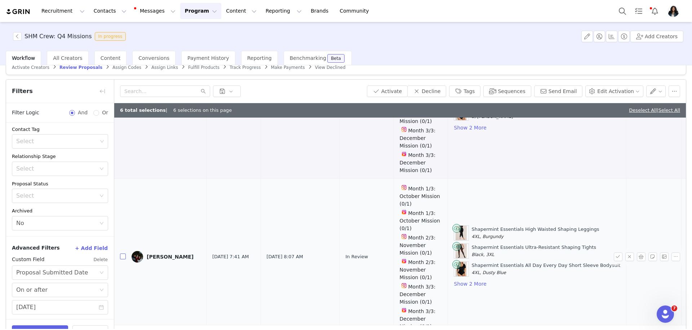
click at [123, 253] on input "checkbox" at bounding box center [123, 256] width 6 height 6
checkbox input "true"
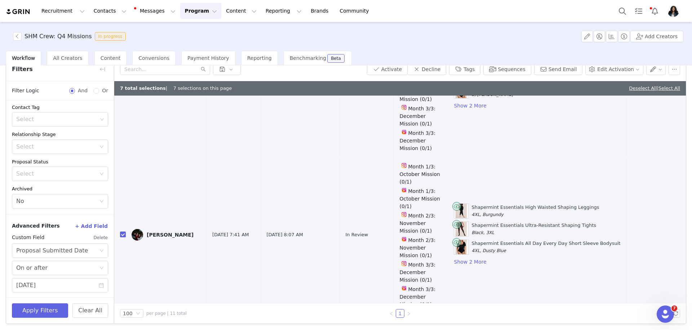
click at [100, 235] on button "Delete" at bounding box center [100, 238] width 15 height 12
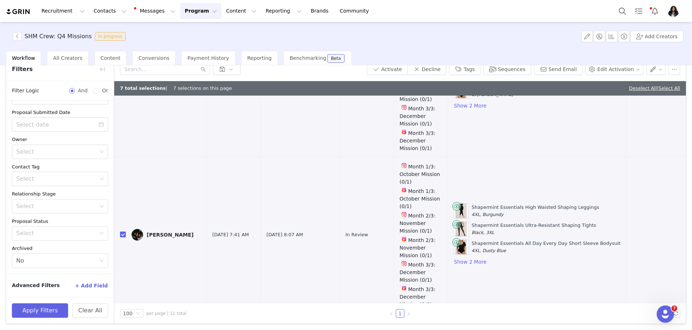
scroll to position [24, 0]
click at [49, 308] on button "Apply Filters" at bounding box center [40, 310] width 56 height 14
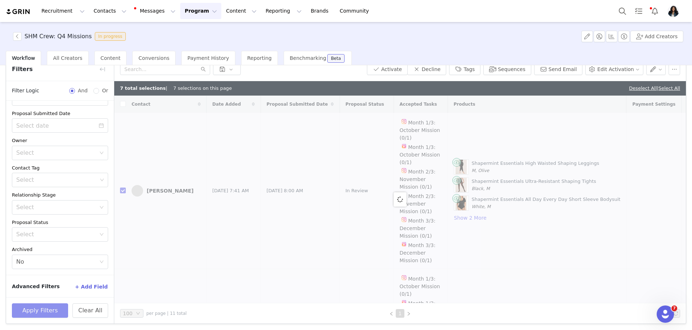
scroll to position [0, 0]
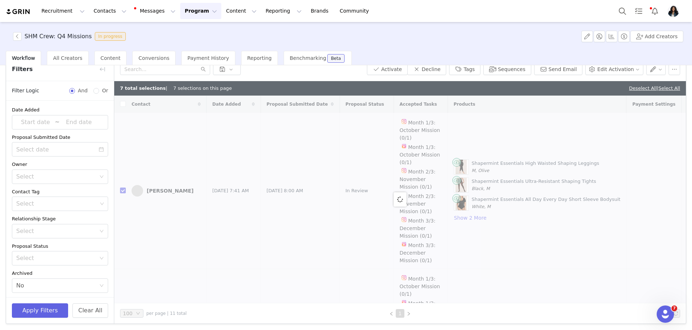
checkbox input "false"
checkbox input "true"
checkbox input "false"
checkbox input "true"
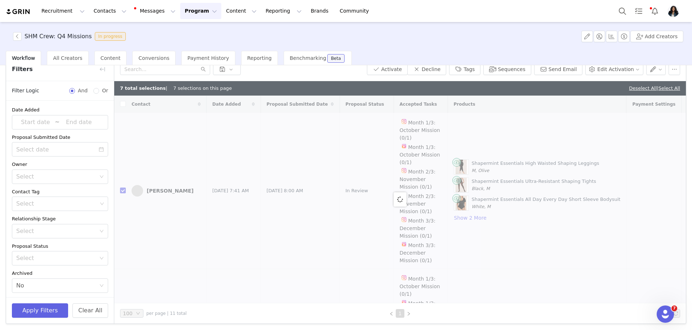
checkbox input "false"
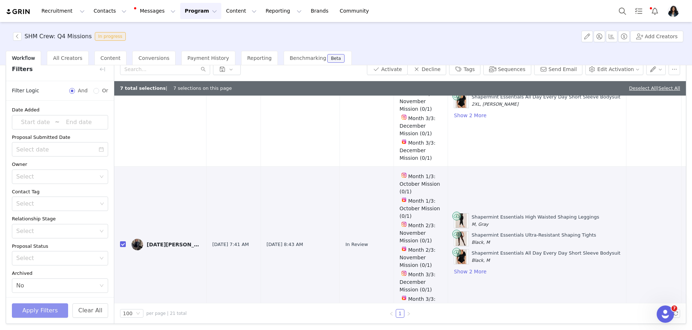
scroll to position [588, 0]
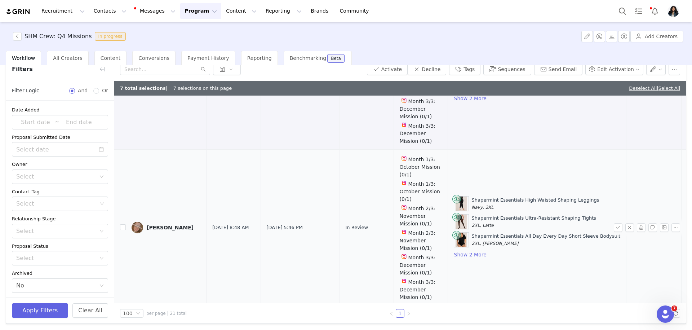
click at [119, 222] on td at bounding box center [120, 228] width 12 height 156
click at [125, 224] on input "checkbox" at bounding box center [123, 227] width 6 height 6
checkbox input "true"
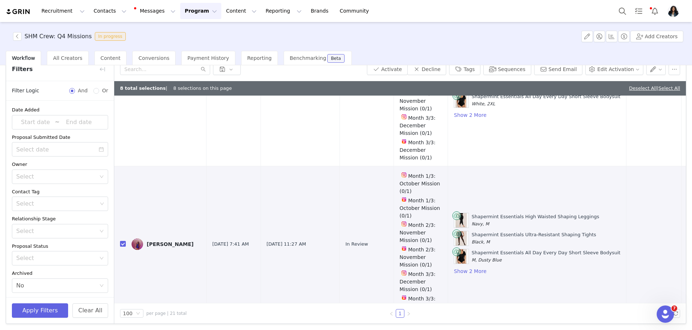
scroll to position [1459, 0]
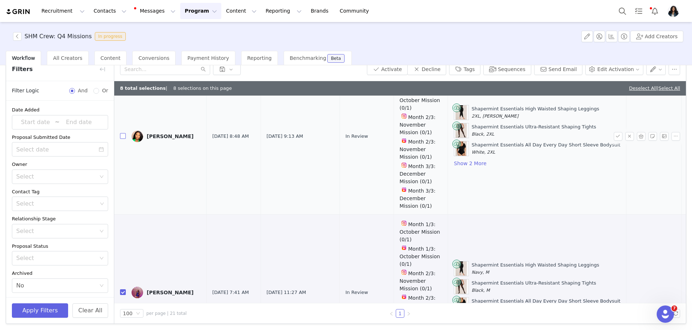
click at [123, 133] on input "checkbox" at bounding box center [123, 136] width 6 height 6
checkbox input "true"
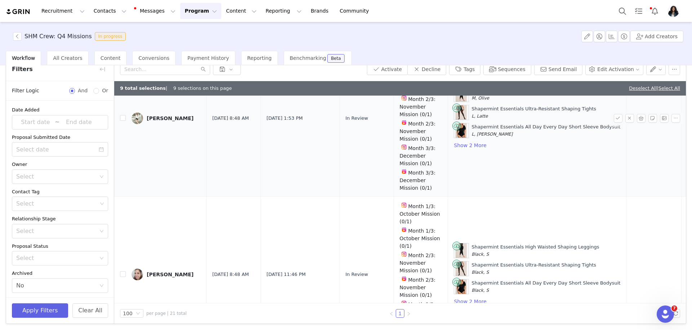
scroll to position [1746, 0]
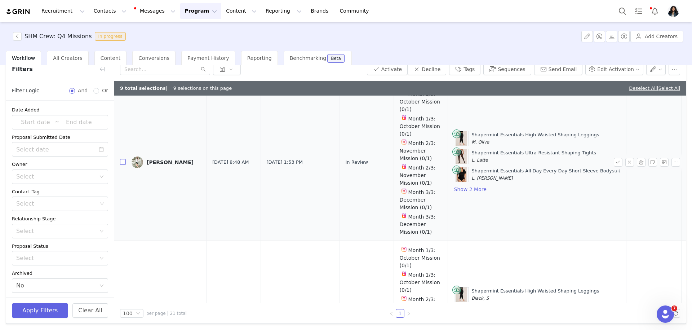
click at [124, 159] on input "checkbox" at bounding box center [123, 162] width 6 height 6
checkbox input "true"
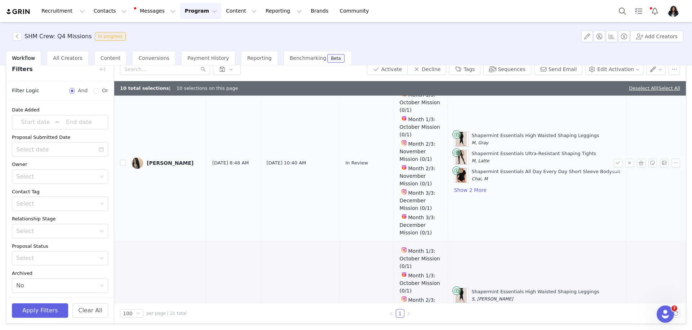
scroll to position [2494, 0]
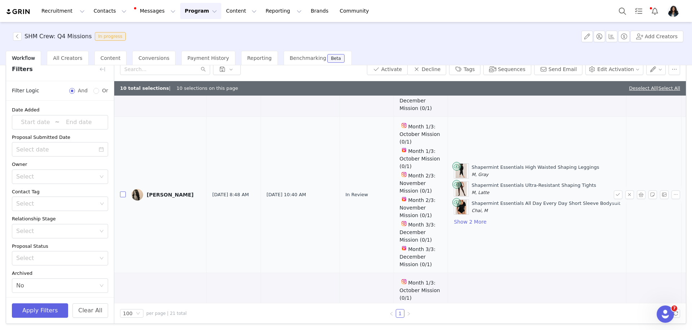
click at [123, 191] on input "checkbox" at bounding box center [123, 194] width 6 height 6
checkbox input "true"
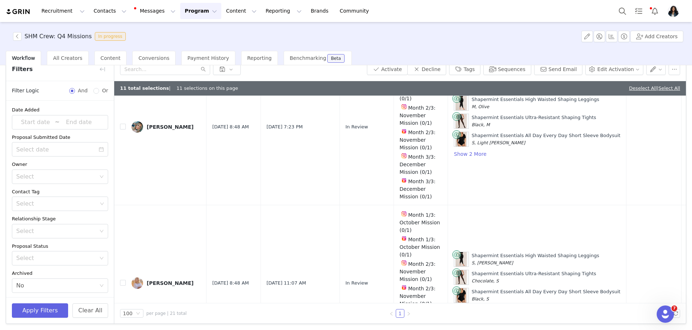
scroll to position [3070, 0]
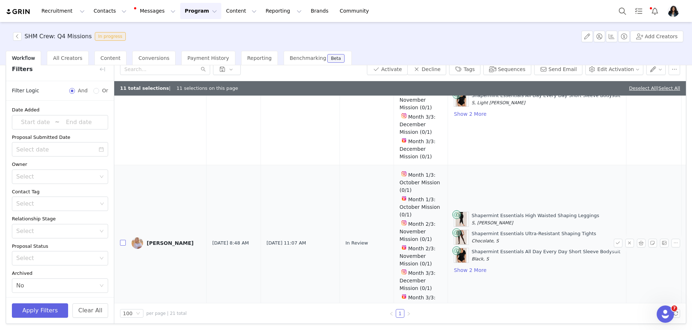
click at [122, 240] on input "checkbox" at bounding box center [123, 243] width 6 height 6
checkbox input "false"
click at [400, 70] on button "Activate" at bounding box center [387, 69] width 41 height 12
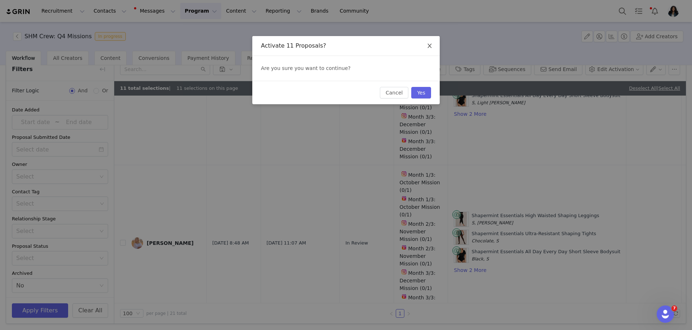
click at [430, 45] on icon "icon: close" at bounding box center [430, 46] width 6 height 6
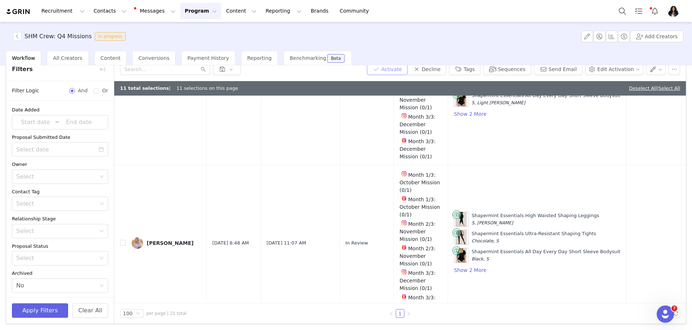
scroll to position [32, 0]
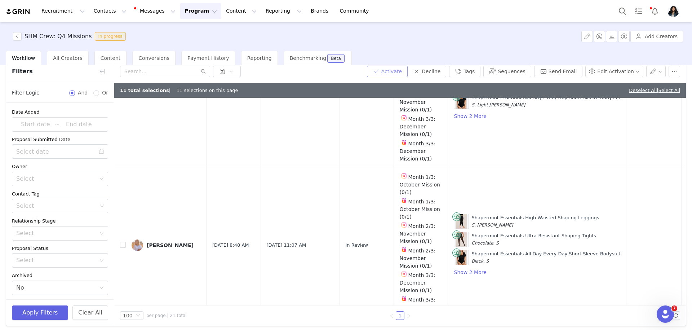
click at [407, 70] on button "Activate" at bounding box center [387, 72] width 41 height 12
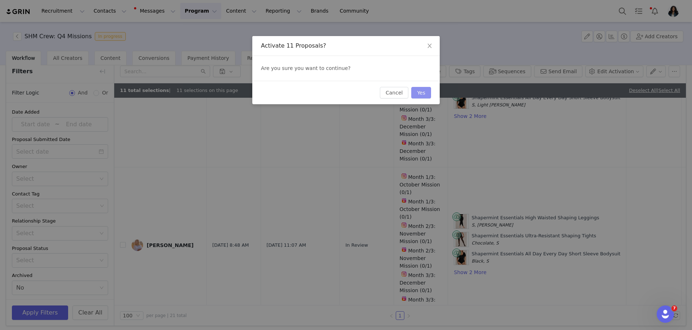
click at [424, 94] on button "Yes" at bounding box center [421, 93] width 20 height 12
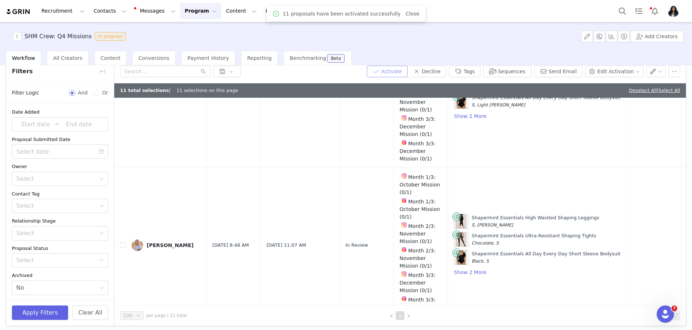
scroll to position [0, 0]
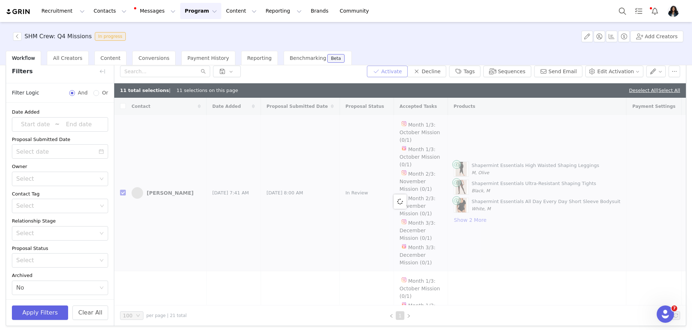
checkbox input "false"
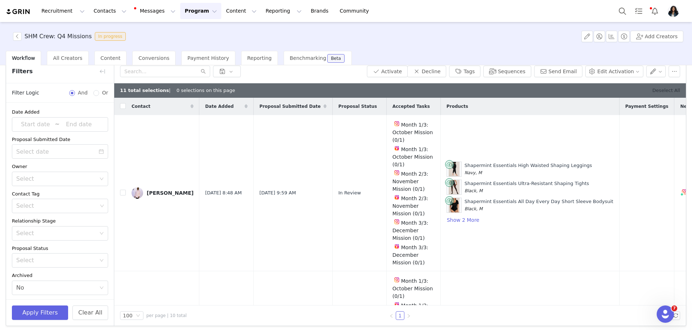
click at [661, 90] on link "Deselect All" at bounding box center [667, 90] width 28 height 5
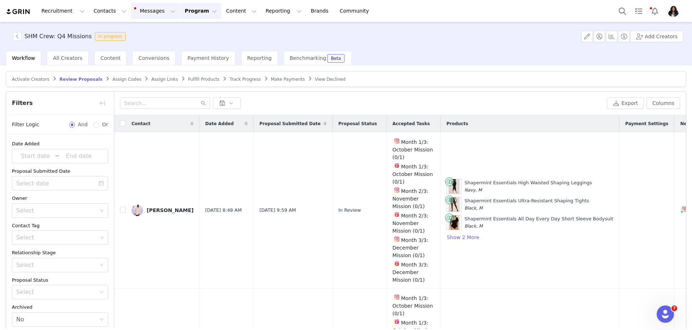
click at [158, 4] on button "Messages Messages" at bounding box center [155, 11] width 49 height 16
click at [110, 9] on button "Contacts Contacts" at bounding box center [109, 11] width 41 height 16
click at [118, 36] on link "Creators" at bounding box center [112, 31] width 57 height 13
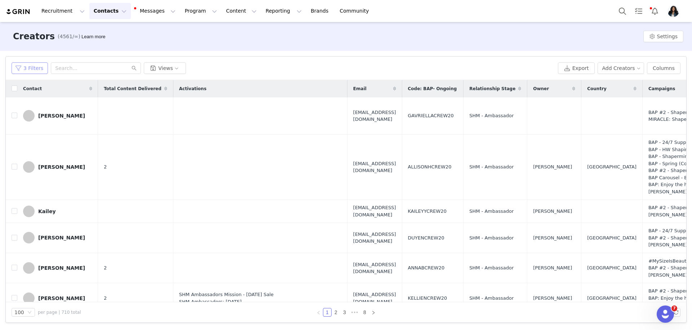
click at [28, 68] on button "3 Filters" at bounding box center [30, 68] width 36 height 12
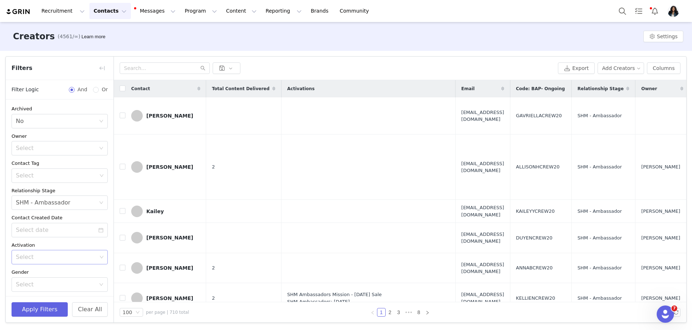
scroll to position [139, 0]
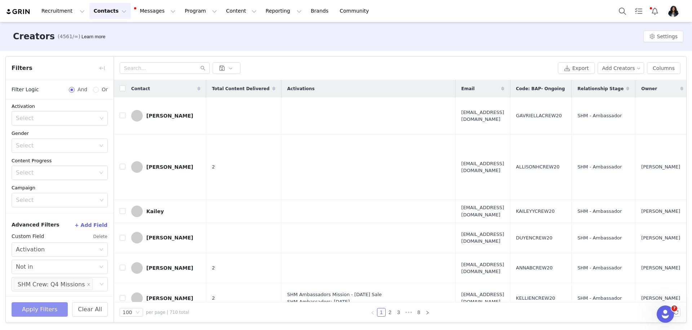
click at [44, 310] on button "Apply Filters" at bounding box center [40, 309] width 56 height 14
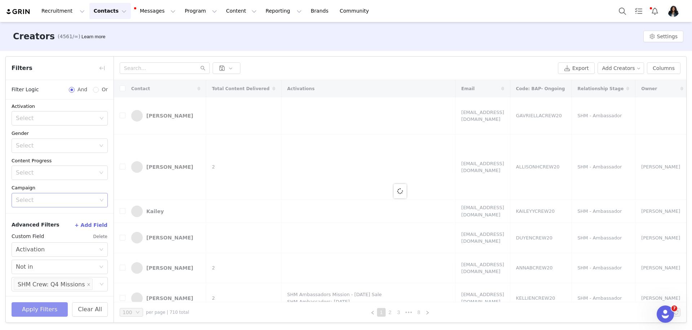
scroll to position [0, 0]
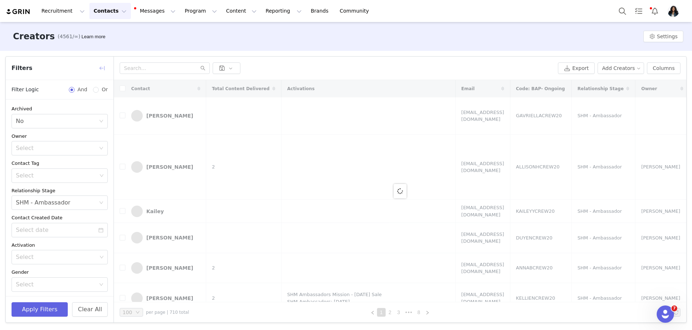
click at [100, 70] on button "button" at bounding box center [102, 68] width 12 height 12
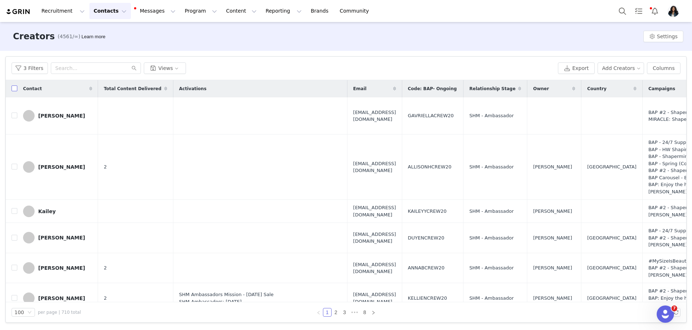
click at [15, 89] on input "checkbox" at bounding box center [15, 88] width 6 height 6
checkbox input "true"
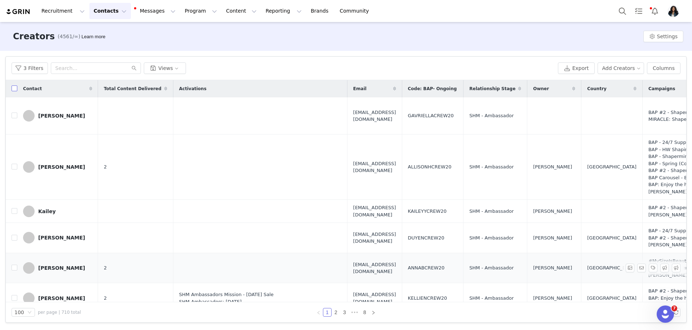
checkbox input "true"
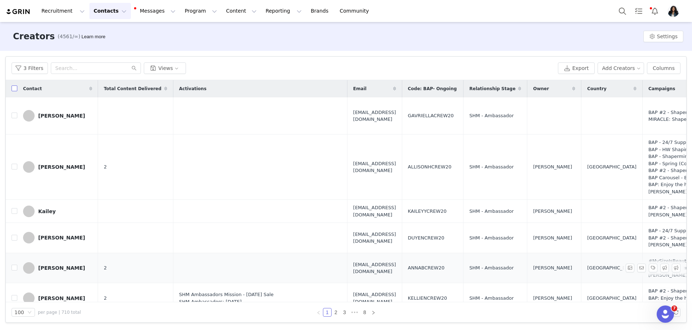
checkbox input "true"
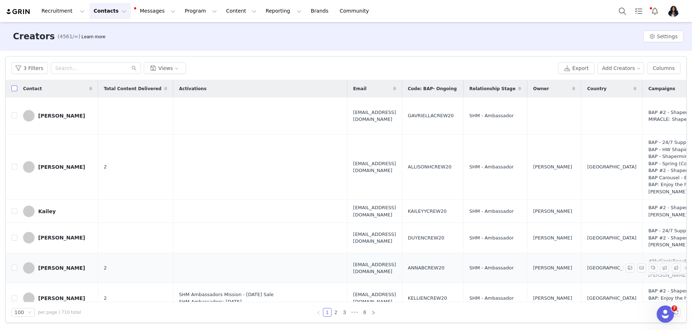
checkbox input "true"
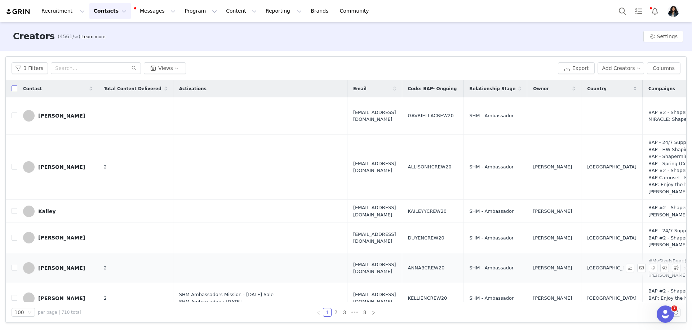
checkbox input "true"
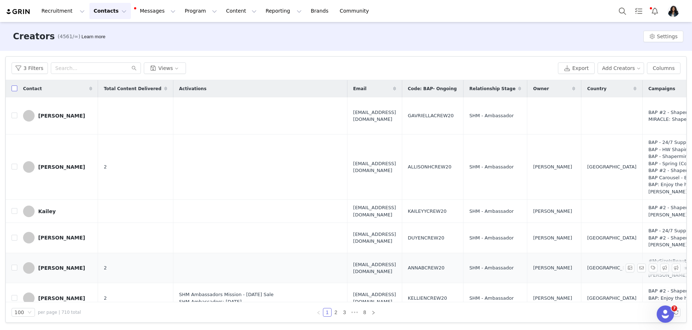
checkbox input "true"
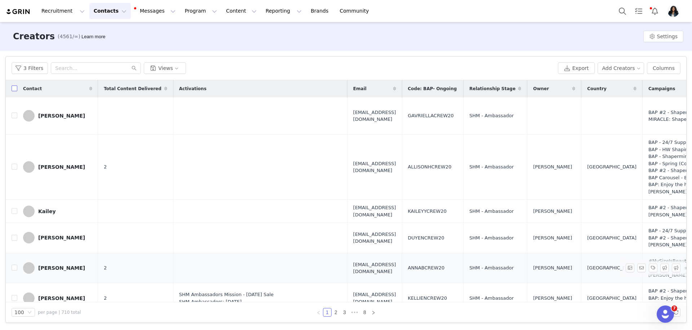
checkbox input "true"
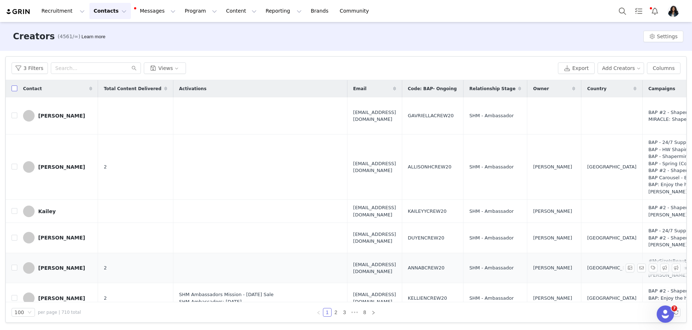
checkbox input "true"
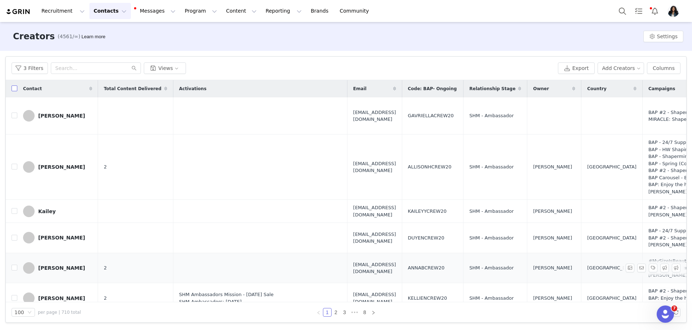
checkbox input "true"
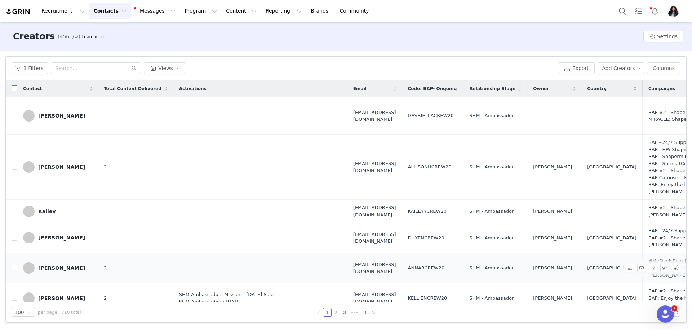
checkbox input "true"
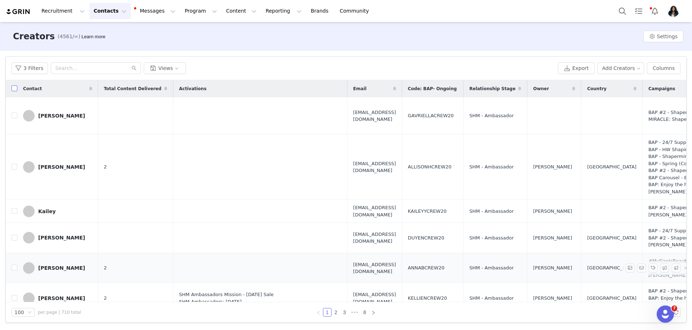
checkbox input "true"
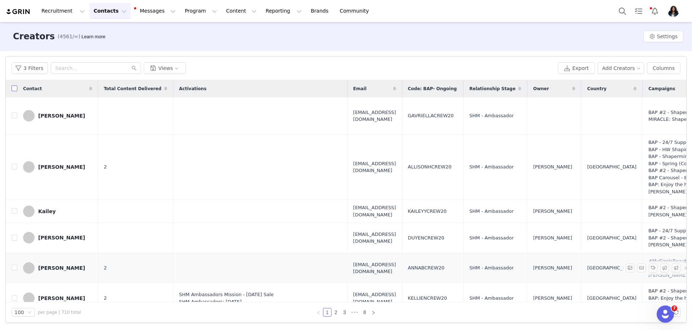
checkbox input "true"
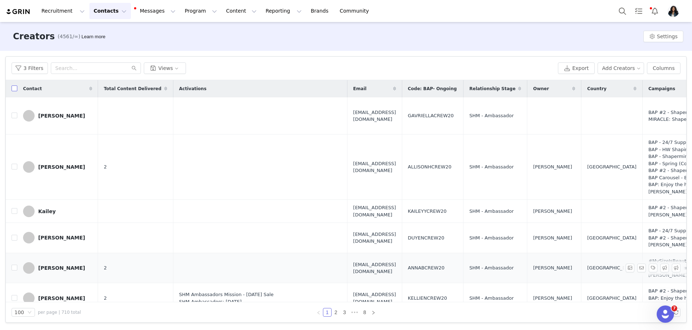
checkbox input "true"
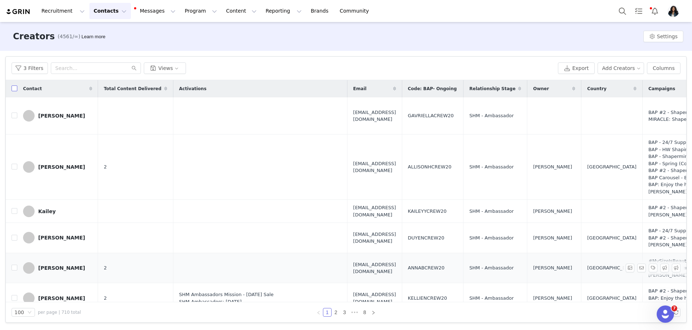
checkbox input "true"
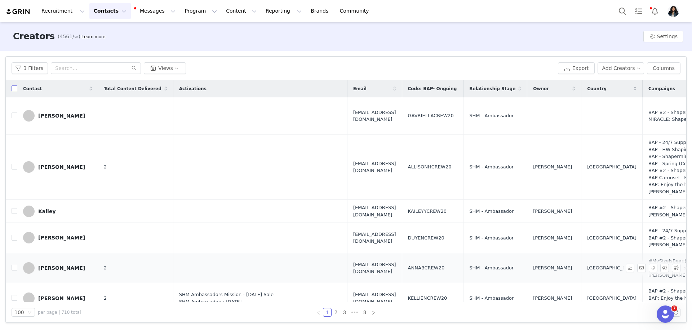
checkbox input "true"
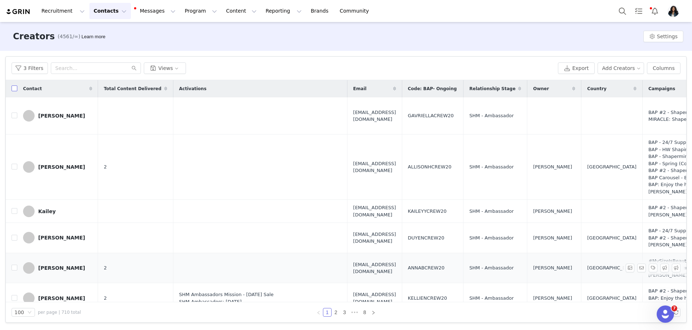
checkbox input "true"
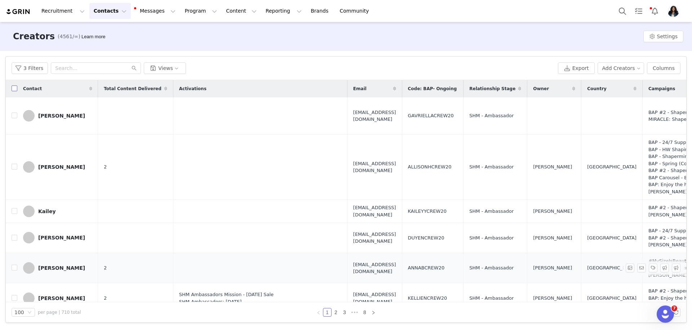
checkbox input "true"
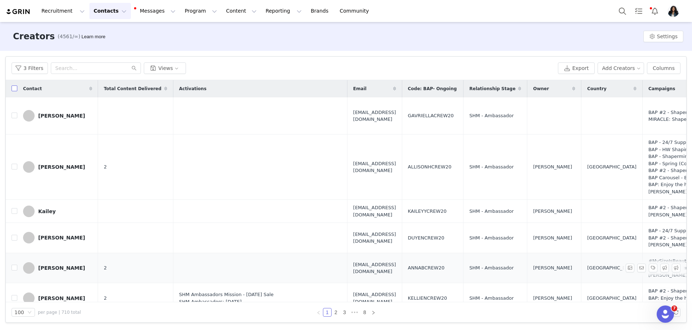
checkbox input "true"
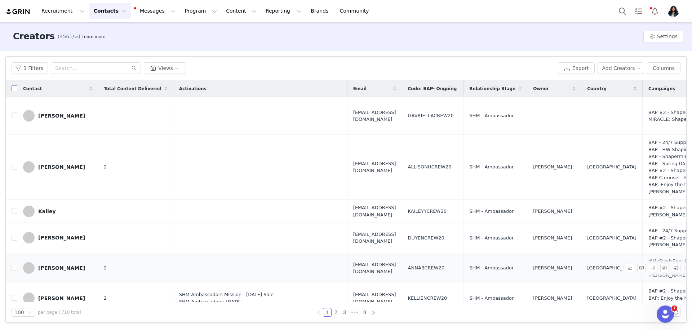
checkbox input "true"
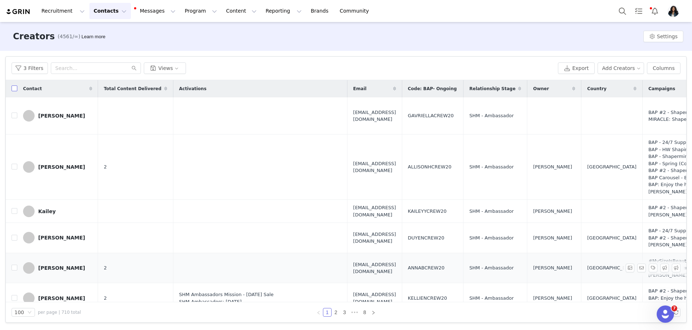
checkbox input "true"
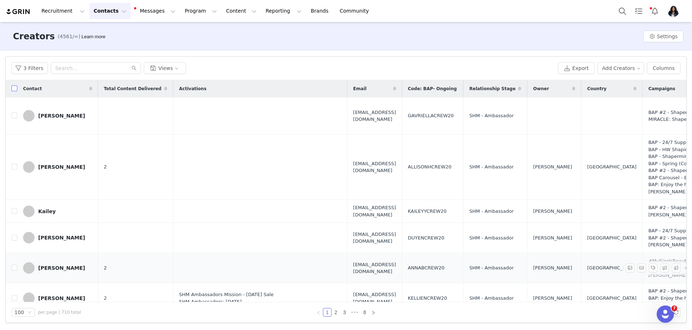
checkbox input "true"
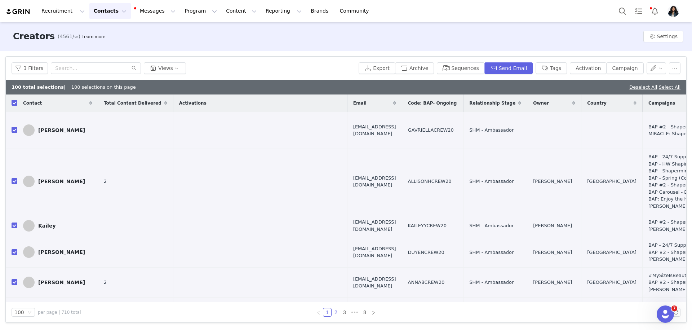
click at [336, 313] on link "2" at bounding box center [336, 312] width 8 height 8
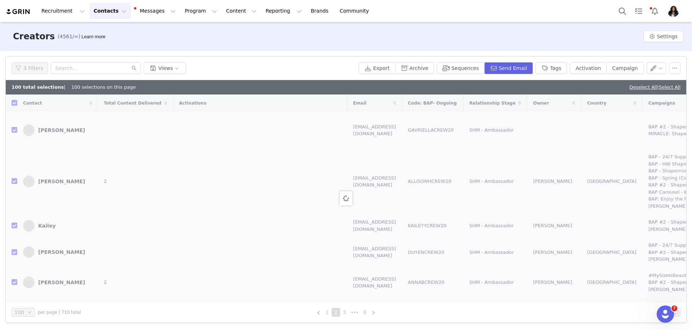
checkbox input "false"
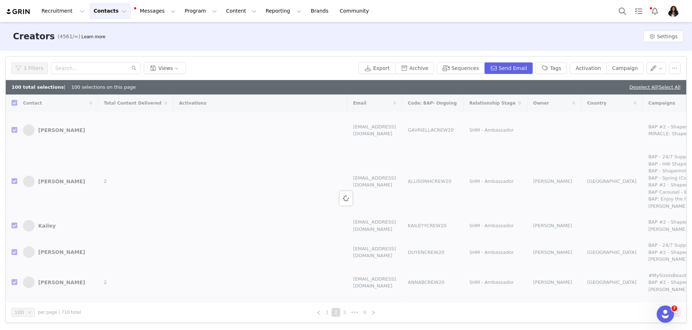
checkbox input "false"
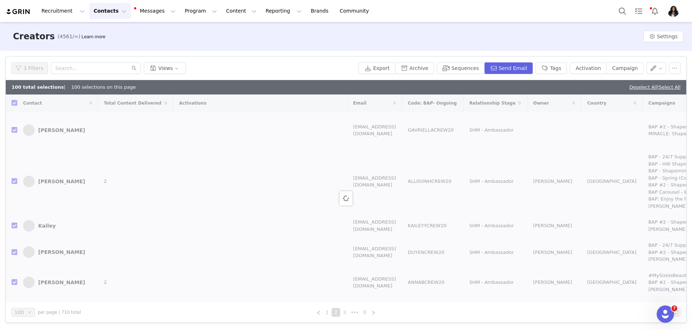
checkbox input "false"
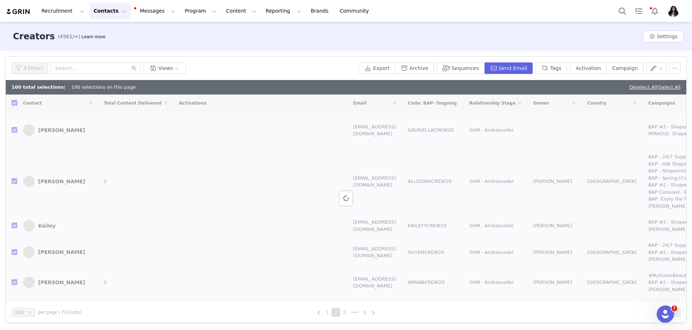
checkbox input "false"
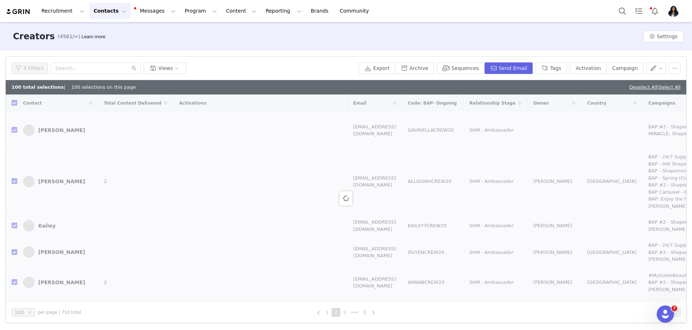
checkbox input "false"
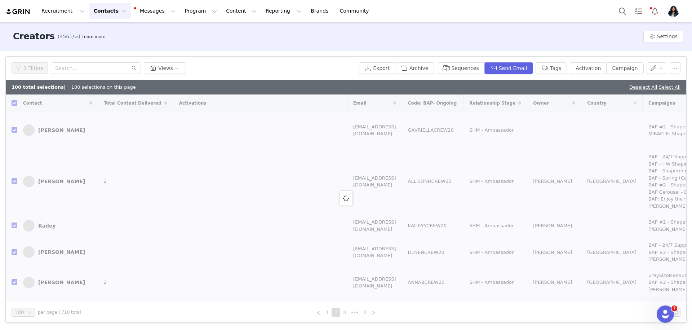
checkbox input "false"
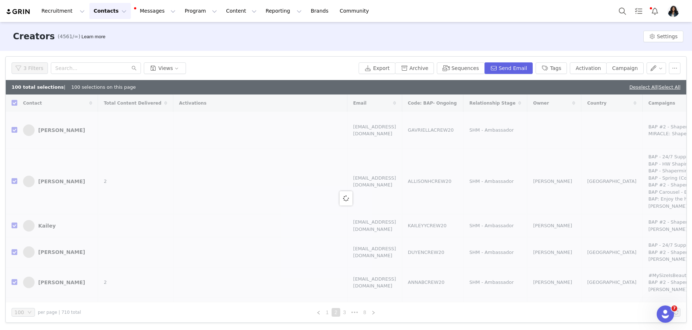
checkbox input "false"
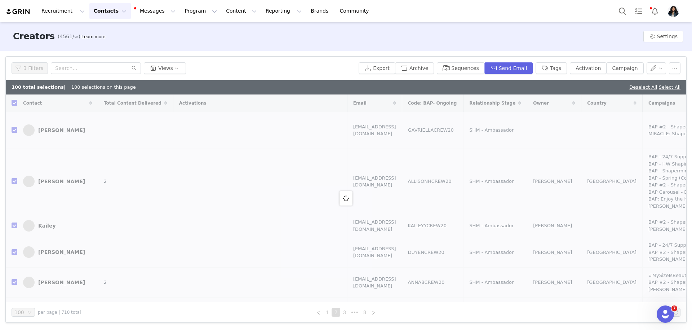
checkbox input "false"
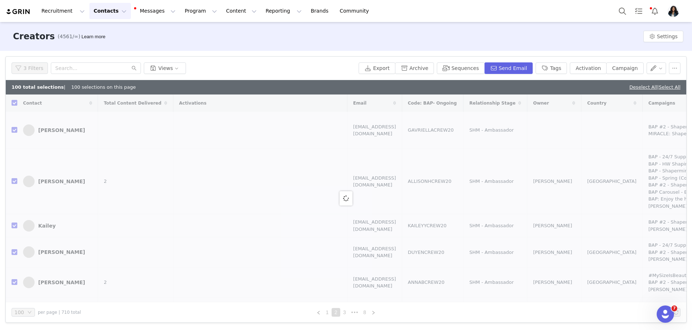
checkbox input "false"
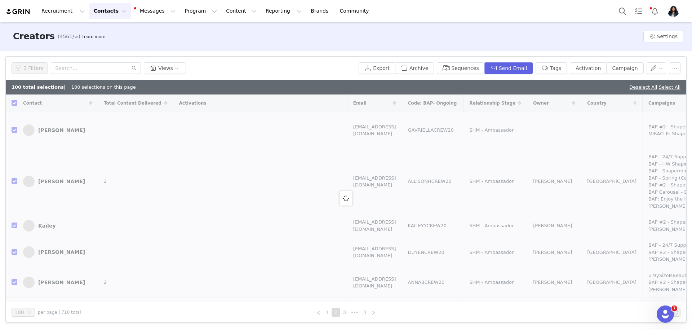
checkbox input "false"
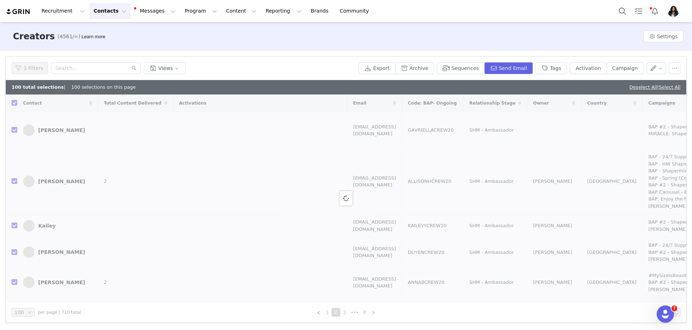
checkbox input "false"
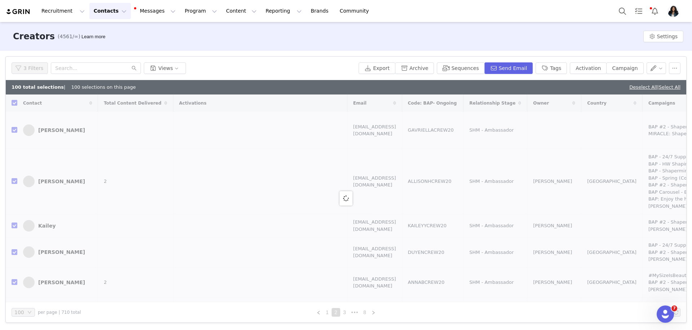
checkbox input "false"
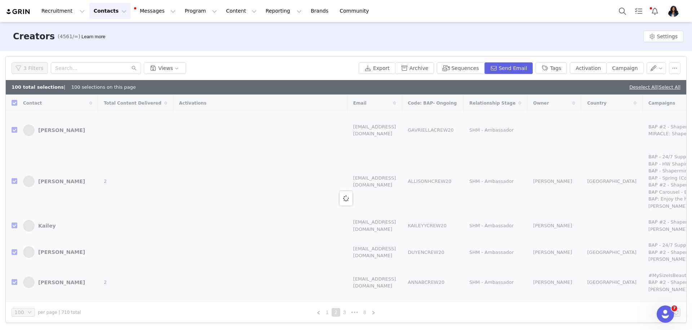
checkbox input "false"
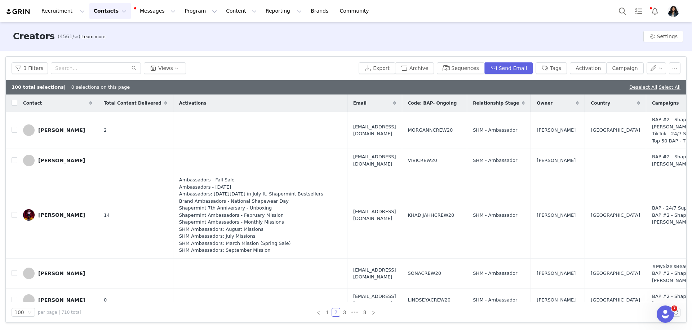
click at [17, 101] on div "Contact" at bounding box center [57, 102] width 81 height 17
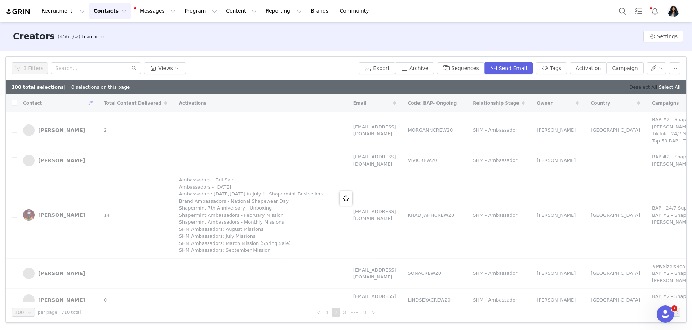
click at [636, 87] on link "Deselect All" at bounding box center [643, 86] width 28 height 5
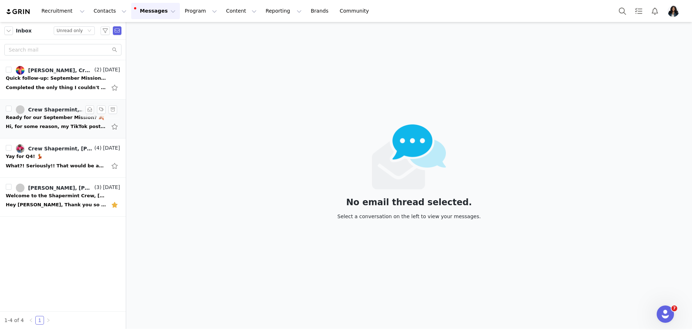
click at [41, 121] on div "Hi, for some reason, my TikTok post won't load on the Grin site. So I wanted to…" at bounding box center [63, 127] width 114 height 12
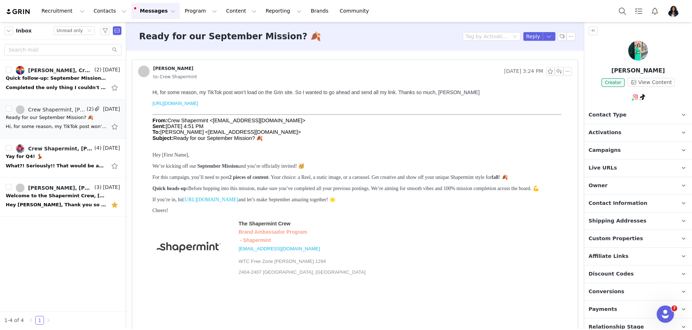
click at [238, 104] on p "[URL][DOMAIN_NAME]" at bounding box center [361, 103] width 417 height 5
click at [234, 106] on p "[URL][DOMAIN_NAME]" at bounding box center [361, 103] width 417 height 5
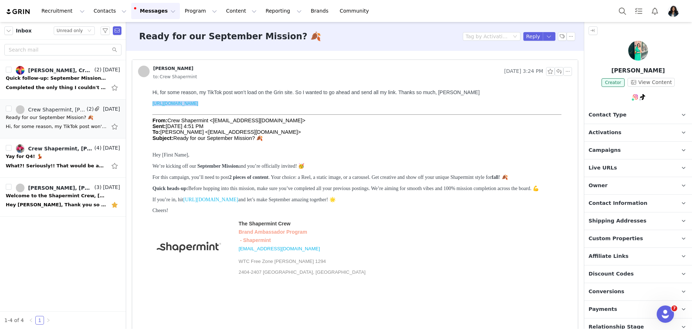
click at [234, 106] on p "[URL][DOMAIN_NAME]" at bounding box center [361, 103] width 417 height 5
click at [552, 34] on button "button" at bounding box center [549, 36] width 13 height 9
click at [545, 58] on li "Reply All" at bounding box center [542, 61] width 31 height 12
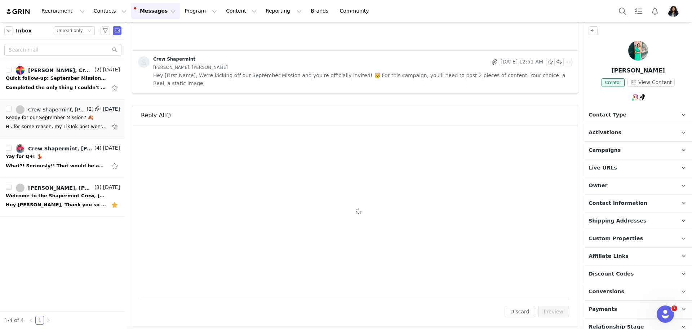
scroll to position [283, 0]
click at [295, 186] on div "Reply All To: [EMAIL_ADDRESS][DOMAIN_NAME] Cc Cc: Attach a file Sending Options…" at bounding box center [355, 213] width 446 height 221
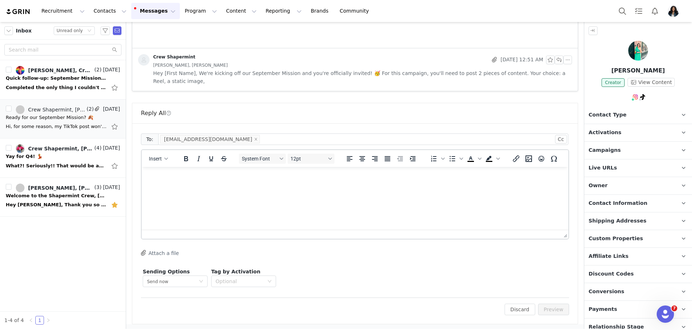
scroll to position [0, 0]
click at [295, 186] on html at bounding box center [355, 176] width 427 height 19
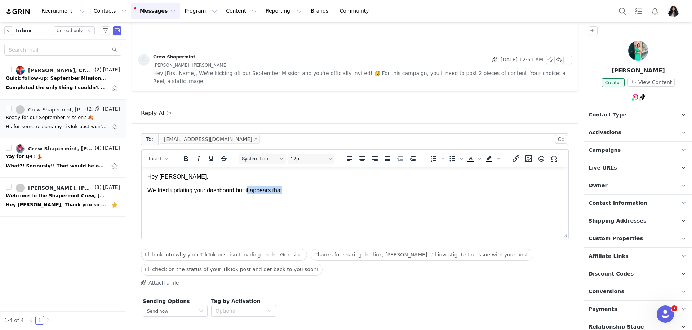
drag, startPoint x: 269, startPoint y: 188, endPoint x: 303, endPoint y: 188, distance: 34.6
click at [303, 188] on p "We tried updating your dashboard but it appears that" at bounding box center [354, 190] width 415 height 8
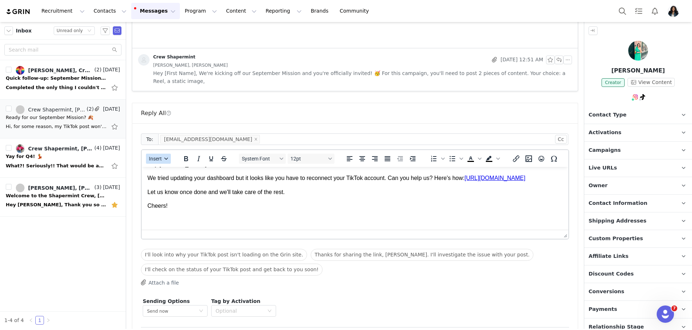
click at [160, 156] on span "Insert" at bounding box center [155, 159] width 13 height 6
click at [185, 193] on div "Insert Signature" at bounding box center [184, 193] width 65 height 9
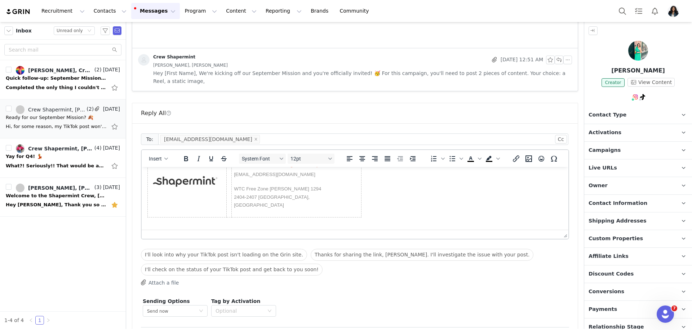
scroll to position [313, 0]
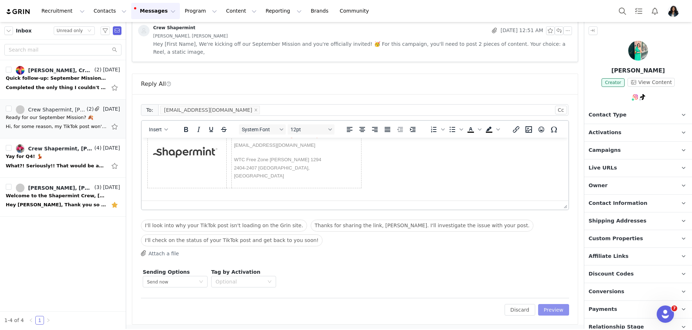
click at [557, 310] on button "Preview" at bounding box center [553, 310] width 31 height 12
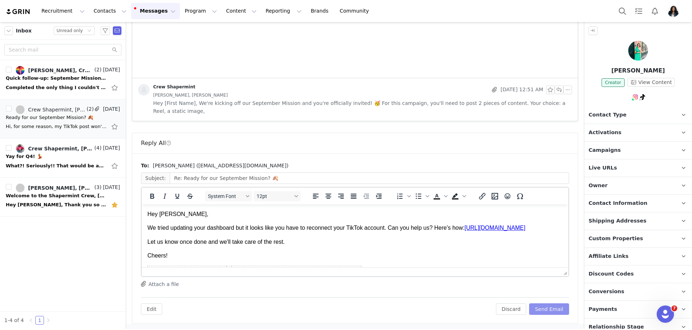
scroll to position [0, 0]
click at [555, 310] on button "Send Email" at bounding box center [549, 309] width 40 height 12
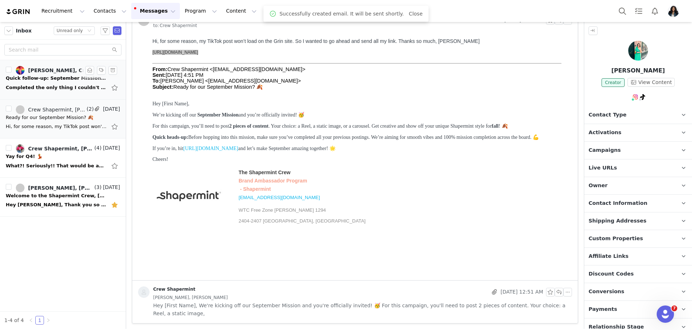
click at [71, 80] on div "Quick follow-up: September Missions ✨" at bounding box center [56, 78] width 101 height 7
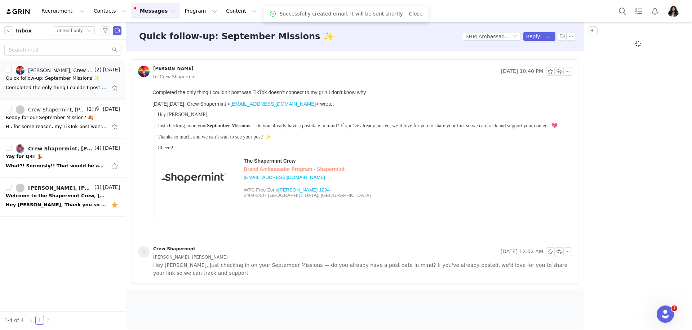
scroll to position [0, 0]
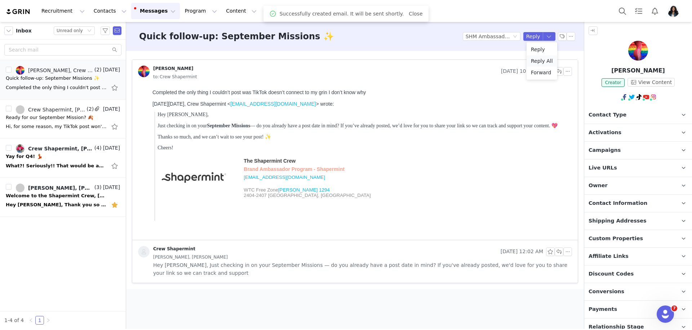
click at [544, 61] on li "Reply All" at bounding box center [542, 61] width 31 height 12
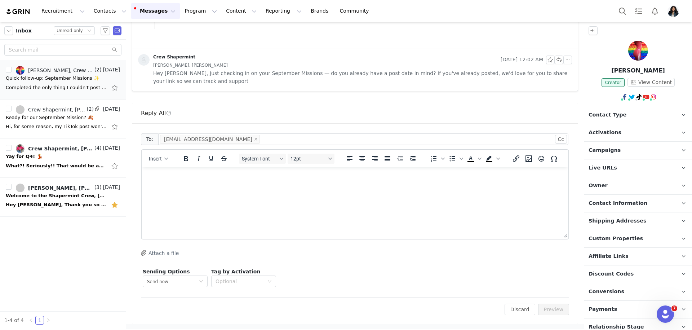
click at [263, 186] on html at bounding box center [355, 176] width 427 height 19
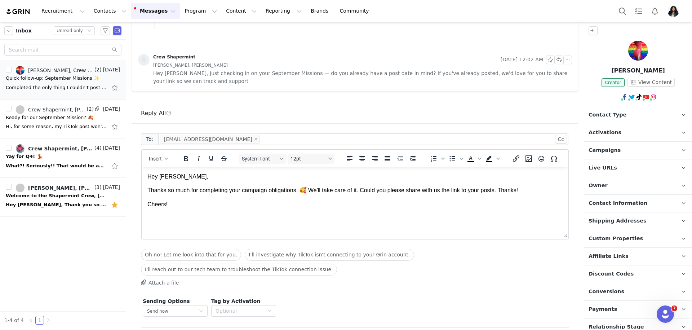
click at [156, 152] on div "Insert" at bounding box center [159, 158] width 34 height 14
click at [157, 161] on button "Insert" at bounding box center [158, 159] width 25 height 10
click at [182, 196] on div "Insert Signature" at bounding box center [184, 193] width 65 height 9
click at [410, 203] on p "Cheers!" at bounding box center [354, 204] width 415 height 8
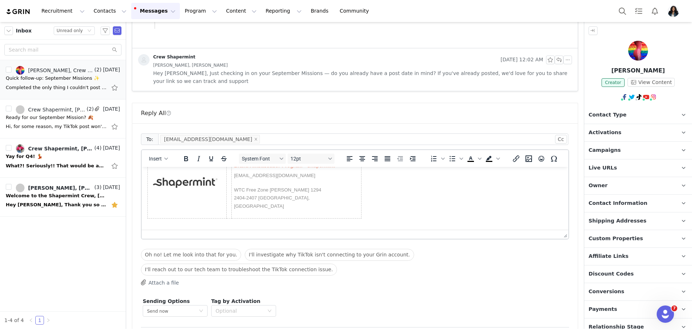
scroll to position [221, 0]
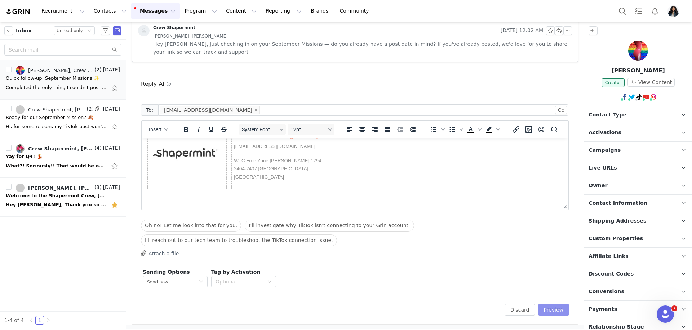
click at [564, 311] on button "Preview" at bounding box center [553, 310] width 31 height 12
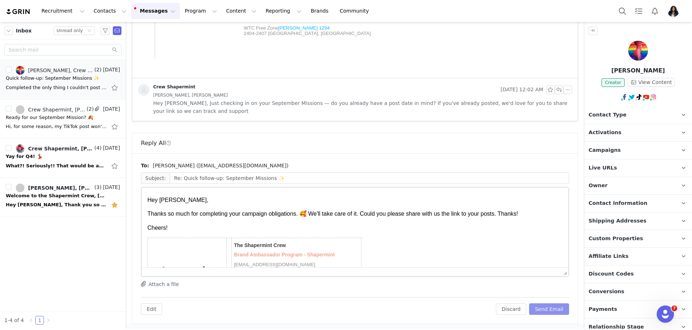
scroll to position [0, 0]
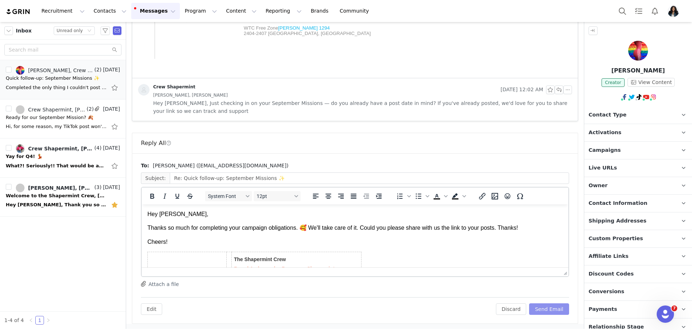
click at [561, 308] on button "Send Email" at bounding box center [549, 309] width 40 height 12
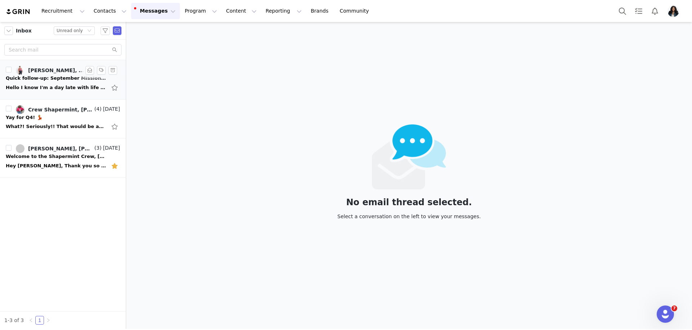
click at [62, 87] on div "Hello I know I'm a day late with life getting busy but I will have them edited …" at bounding box center [56, 87] width 101 height 7
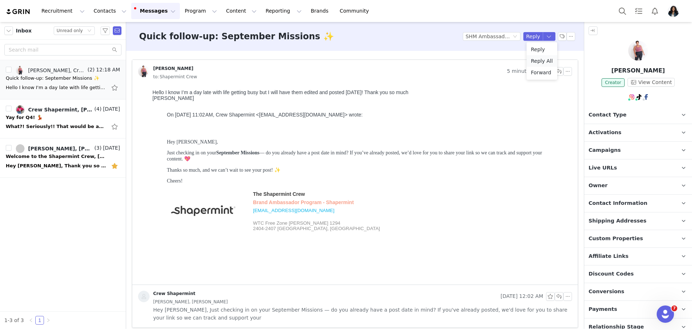
click at [544, 62] on li "Reply All" at bounding box center [542, 61] width 31 height 12
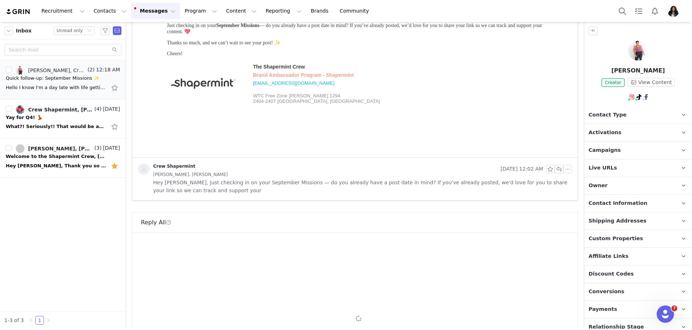
scroll to position [237, 0]
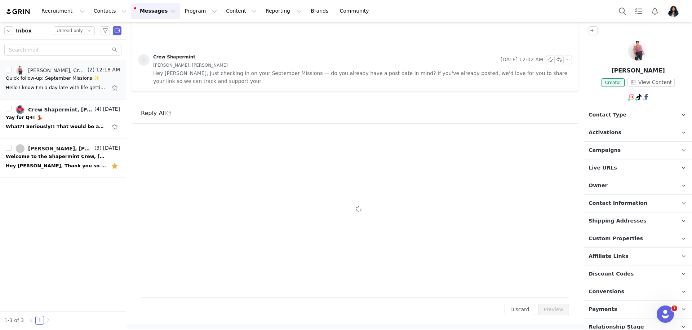
click at [229, 194] on div "To: [PERSON_NAME][EMAIL_ADDRESS][DOMAIN_NAME] Cc Cc: Attach a file Sending Opti…" at bounding box center [355, 210] width 428 height 157
click at [229, 194] on div "To: karenkanova@yahoo.com Cc Cc: Attach a file Sending Options Send now This wi…" at bounding box center [355, 210] width 428 height 157
click at [226, 200] on div "To: karenkanova@yahoo.com Cc Cc: Attach a file Sending Options Send now This wi…" at bounding box center [355, 210] width 428 height 157
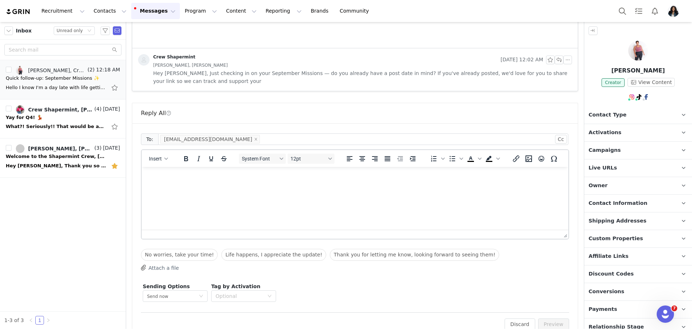
click at [246, 183] on html at bounding box center [355, 176] width 427 height 19
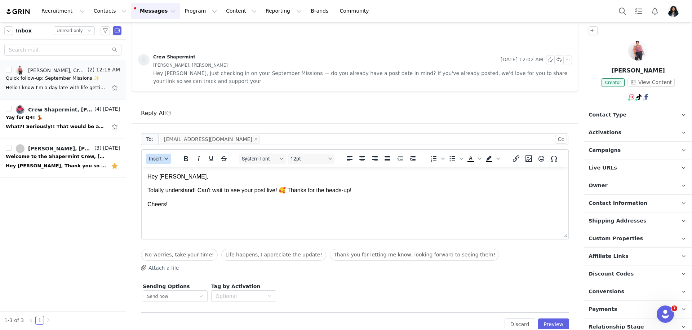
click at [164, 159] on icon "button" at bounding box center [166, 159] width 4 height 4
click at [196, 186] on div "Insert Variable" at bounding box center [184, 182] width 72 height 12
select select
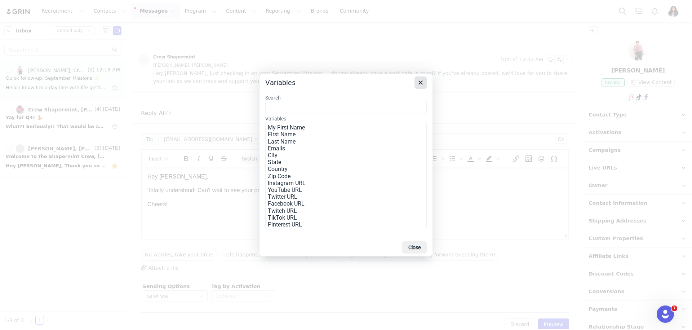
click at [420, 82] on icon "Close" at bounding box center [420, 82] width 9 height 9
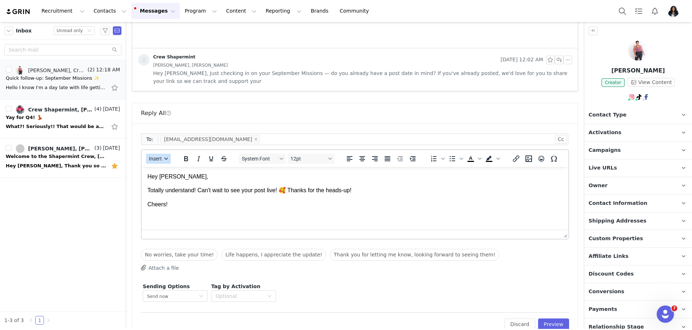
click at [155, 154] on button "Insert" at bounding box center [158, 159] width 25 height 10
click at [180, 191] on div "Insert Signature" at bounding box center [184, 193] width 65 height 9
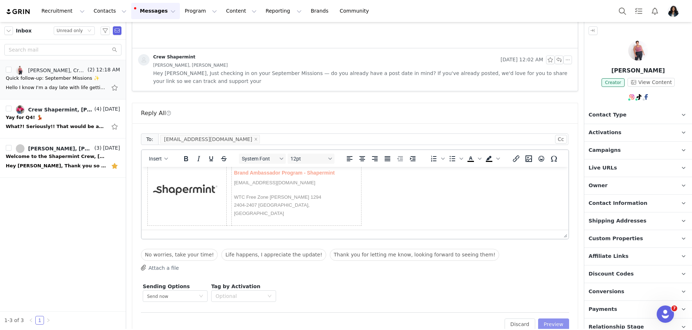
click at [558, 322] on button "Preview" at bounding box center [553, 324] width 31 height 12
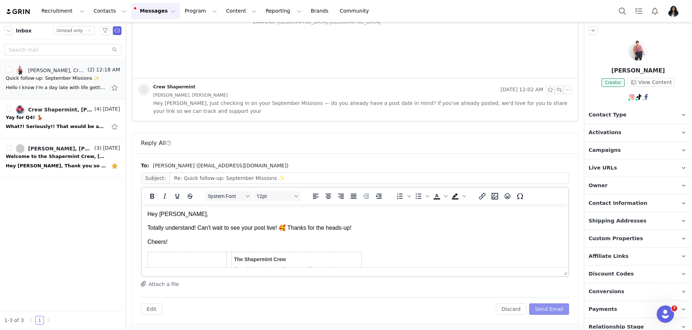
scroll to position [0, 0]
click at [555, 311] on button "Send Email" at bounding box center [549, 309] width 40 height 12
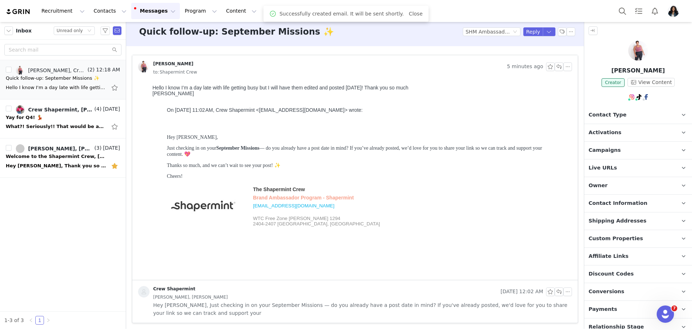
scroll to position [4, 0]
click at [629, 113] on link "@k_papoose" at bounding box center [638, 113] width 32 height 6
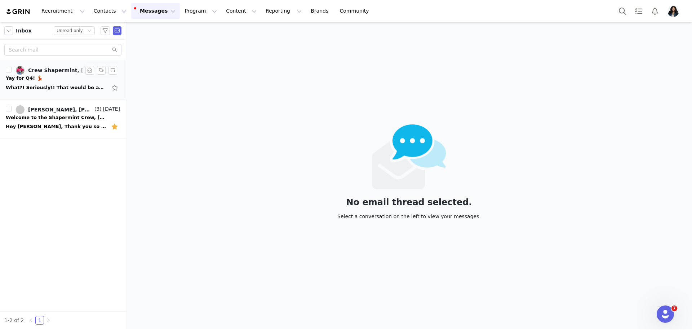
click at [58, 78] on div "Yay for Q4! 💃" at bounding box center [63, 78] width 114 height 7
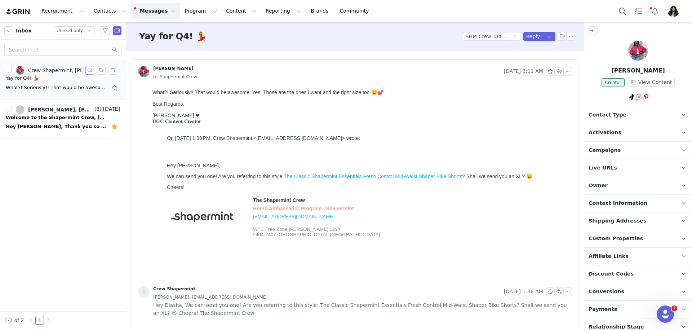
click at [89, 71] on button "button" at bounding box center [89, 70] width 9 height 9
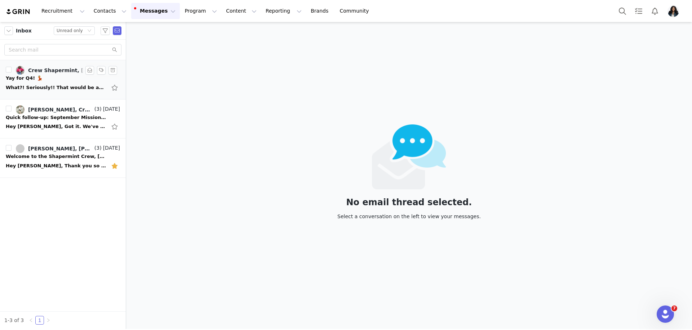
click at [37, 83] on div "What?! Seriously!! That would be awesome. Yes! Those are the ones I want and th…" at bounding box center [63, 88] width 114 height 12
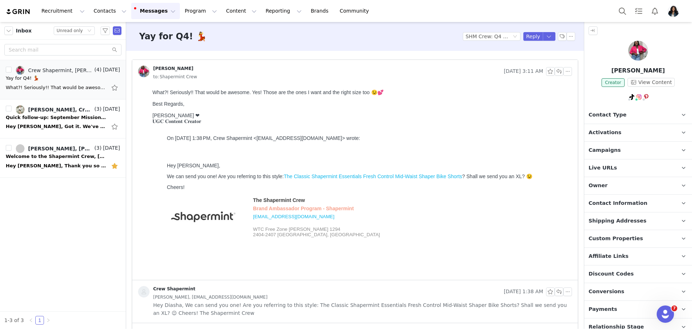
click at [289, 86] on div "[PERSON_NAME] [DATE] 3:11 AM to: Shapermint Crew" at bounding box center [355, 73] width 446 height 27
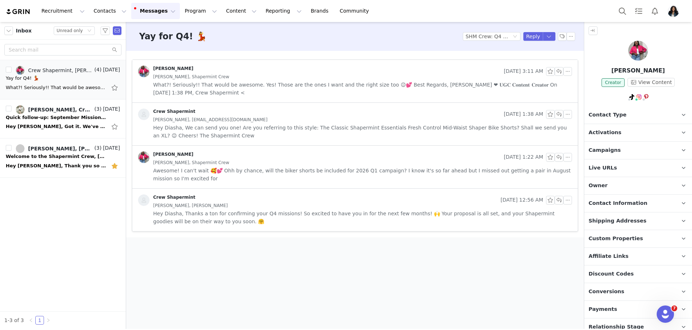
click at [279, 84] on span "What?! Seriously!! That would be awesome. Yes! Those are the ones I want and th…" at bounding box center [362, 89] width 419 height 16
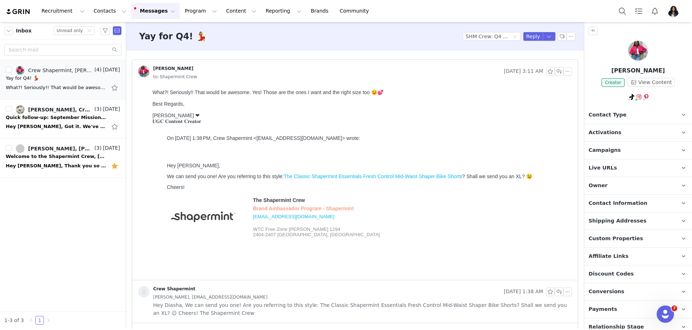
click at [594, 207] on p "Contact Information" at bounding box center [629, 203] width 90 height 17
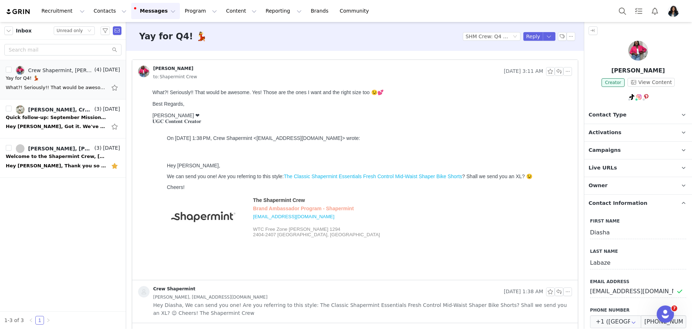
scroll to position [44, 0]
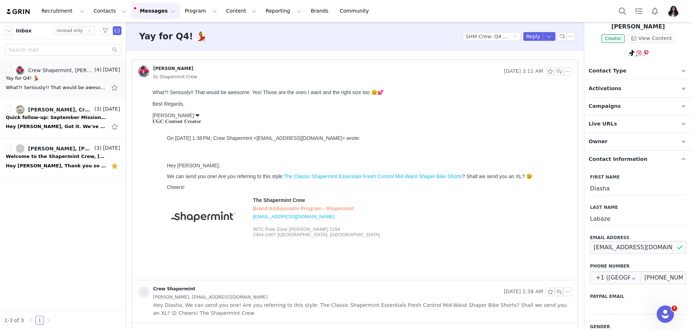
click at [611, 241] on input "stylesbydroux@yahoo.com" at bounding box center [638, 247] width 96 height 13
click at [659, 273] on input "(704) 957-5452" at bounding box center [663, 277] width 45 height 13
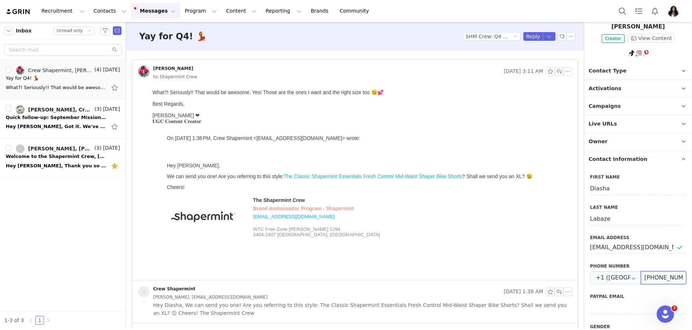
click at [659, 273] on input "(704) 957-5452" at bounding box center [663, 277] width 45 height 13
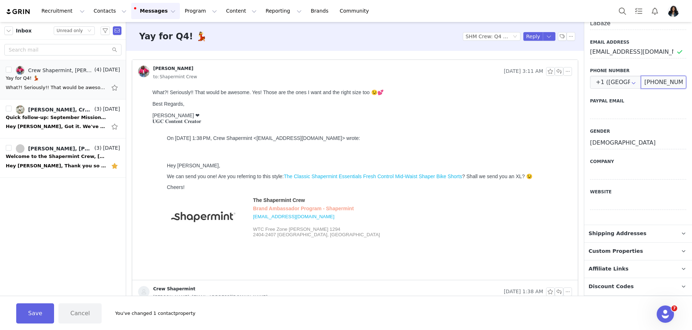
scroll to position [292, 0]
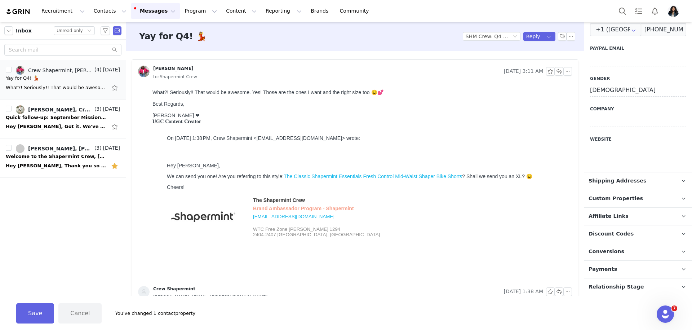
click at [635, 177] on span "Shipping Addresses" at bounding box center [618, 181] width 58 height 8
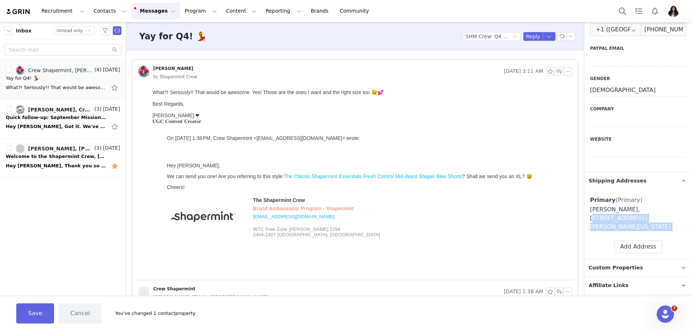
drag, startPoint x: 631, startPoint y: 206, endPoint x: 672, endPoint y: 237, distance: 51.2
click at [672, 237] on div "Primary (Primary) Label Primary First Name Diasha Last Name Labaze Email styles…" at bounding box center [638, 224] width 96 height 58
copy div "9308 Christy Joy Dr. 1101 Charlotte, North Carolina 28273 United States Label F…"
click at [549, 36] on button "button" at bounding box center [549, 36] width 13 height 9
click at [538, 59] on li "Reply All" at bounding box center [542, 61] width 31 height 12
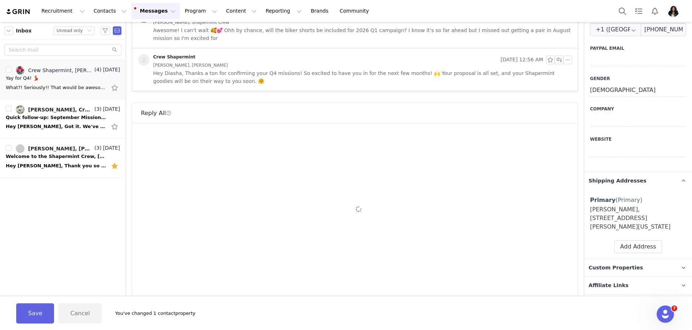
scroll to position [318, 0]
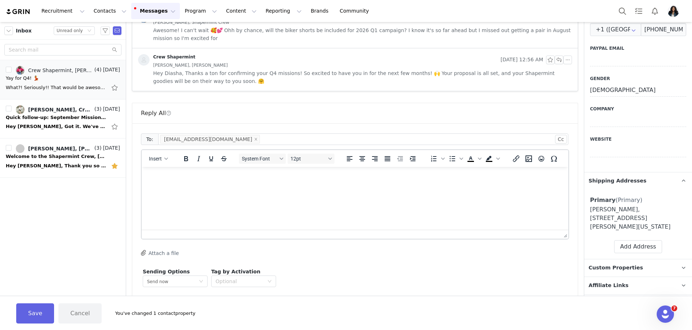
click at [331, 163] on div "System Font 12pt" at bounding box center [287, 158] width 105 height 14
click at [322, 182] on html at bounding box center [355, 176] width 427 height 19
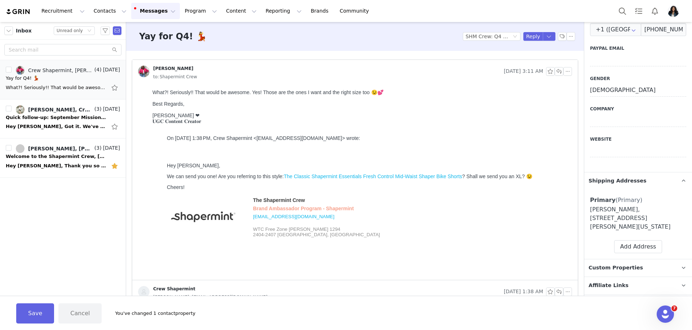
scroll to position [318, 0]
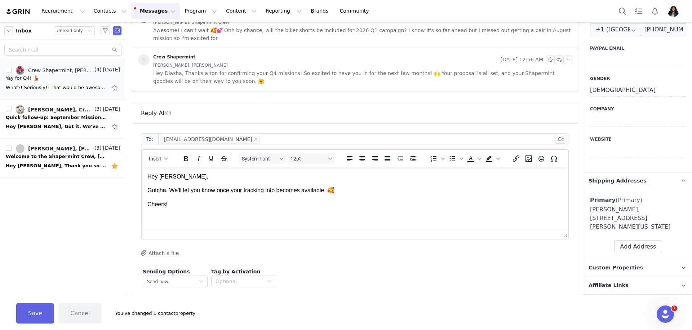
click at [159, 150] on div "Insert System Font 12pt To open the popup, press Shift+Enter To open the popup,…" at bounding box center [355, 158] width 427 height 17
click at [163, 156] on button "Insert" at bounding box center [158, 159] width 25 height 10
click at [181, 195] on div "Insert Signature" at bounding box center [184, 193] width 65 height 9
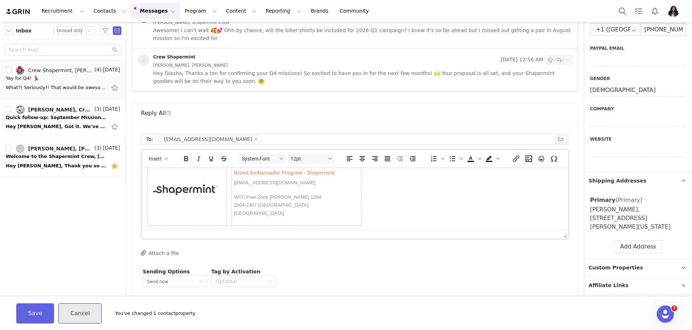
click at [84, 308] on button "Cancel" at bounding box center [79, 313] width 43 height 20
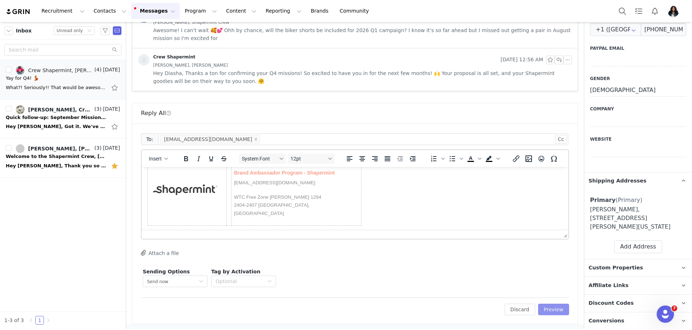
click at [559, 308] on button "Preview" at bounding box center [553, 310] width 31 height 12
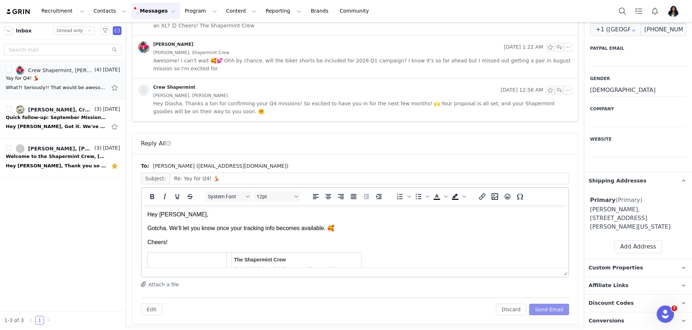
scroll to position [0, 0]
click at [558, 308] on button "Send Email" at bounding box center [549, 310] width 40 height 12
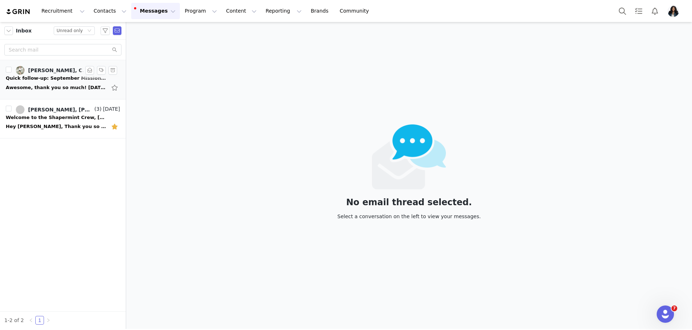
click at [59, 90] on div "Awesome, thank you so much! [DATE][DATE] 8:35 AM Crew Shapermint <[EMAIL_ADDRES…" at bounding box center [56, 87] width 101 height 7
